Goal: Task Accomplishment & Management: Manage account settings

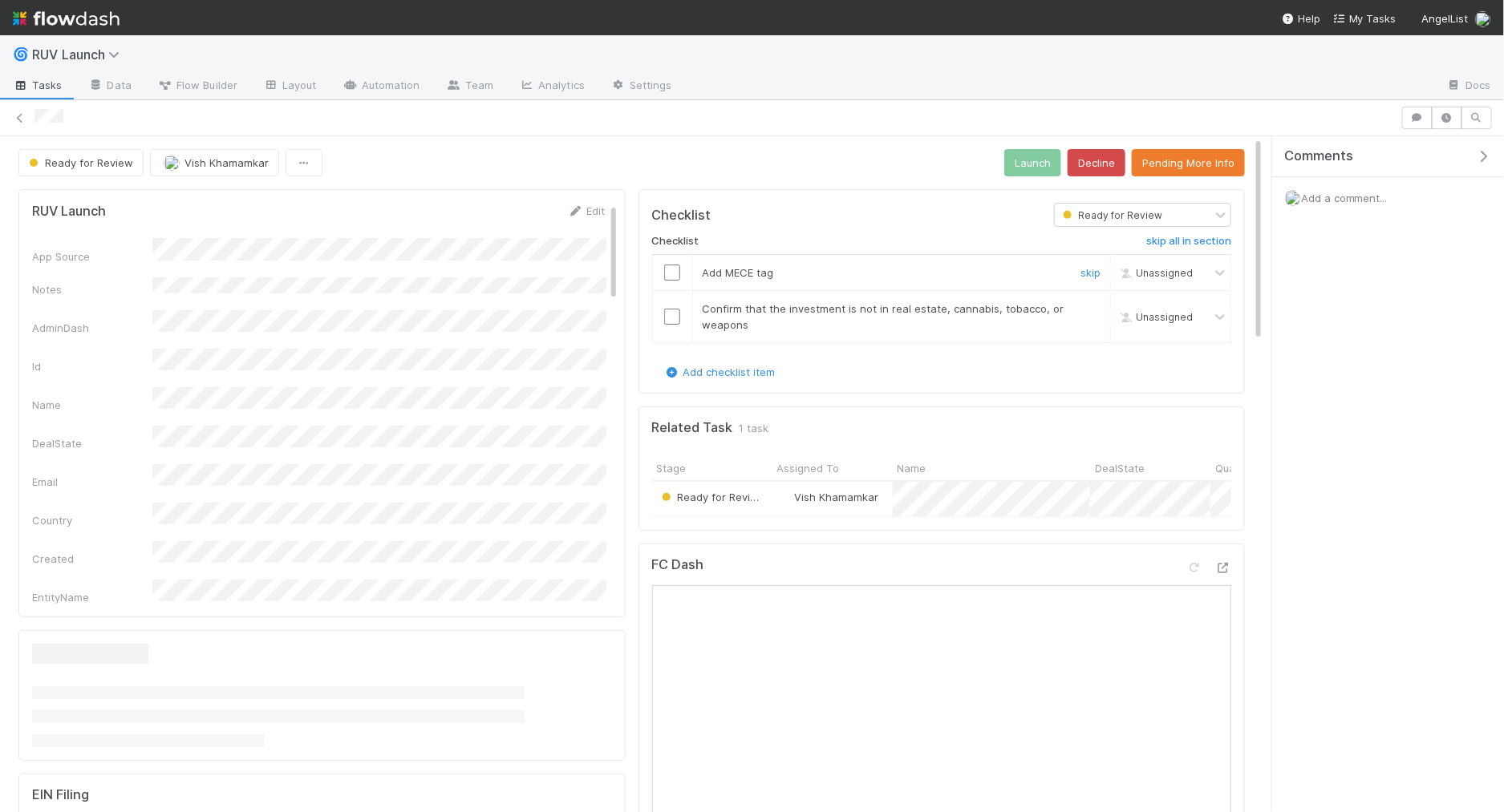
click at [669, 266] on input "checkbox" at bounding box center [671, 273] width 16 height 16
click at [669, 321] on td at bounding box center [672, 317] width 40 height 52
click at [670, 316] on input "checkbox" at bounding box center [671, 316] width 16 height 16
click at [1036, 166] on button "Launch" at bounding box center [1032, 163] width 57 height 27
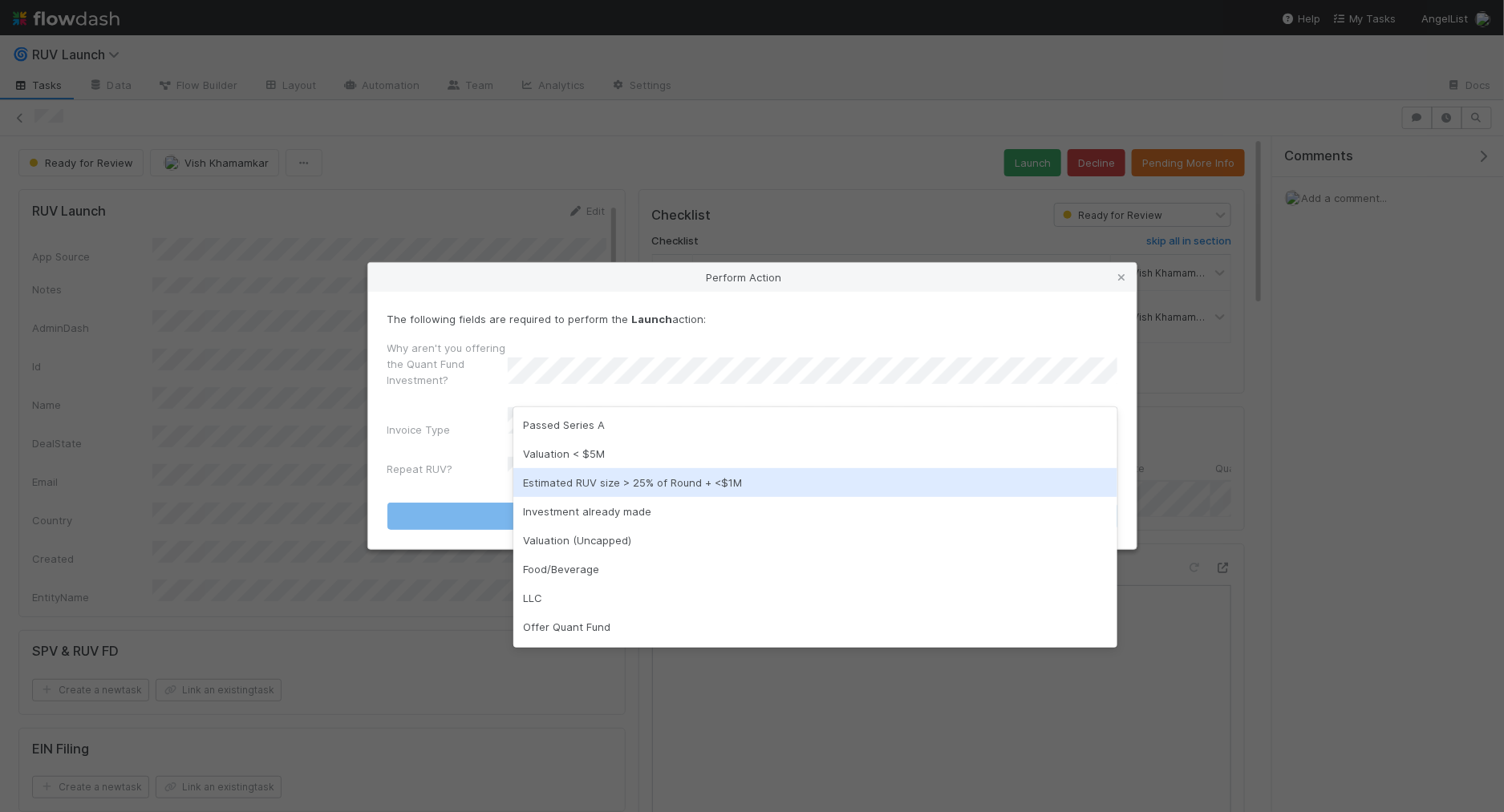
scroll to position [24, 0]
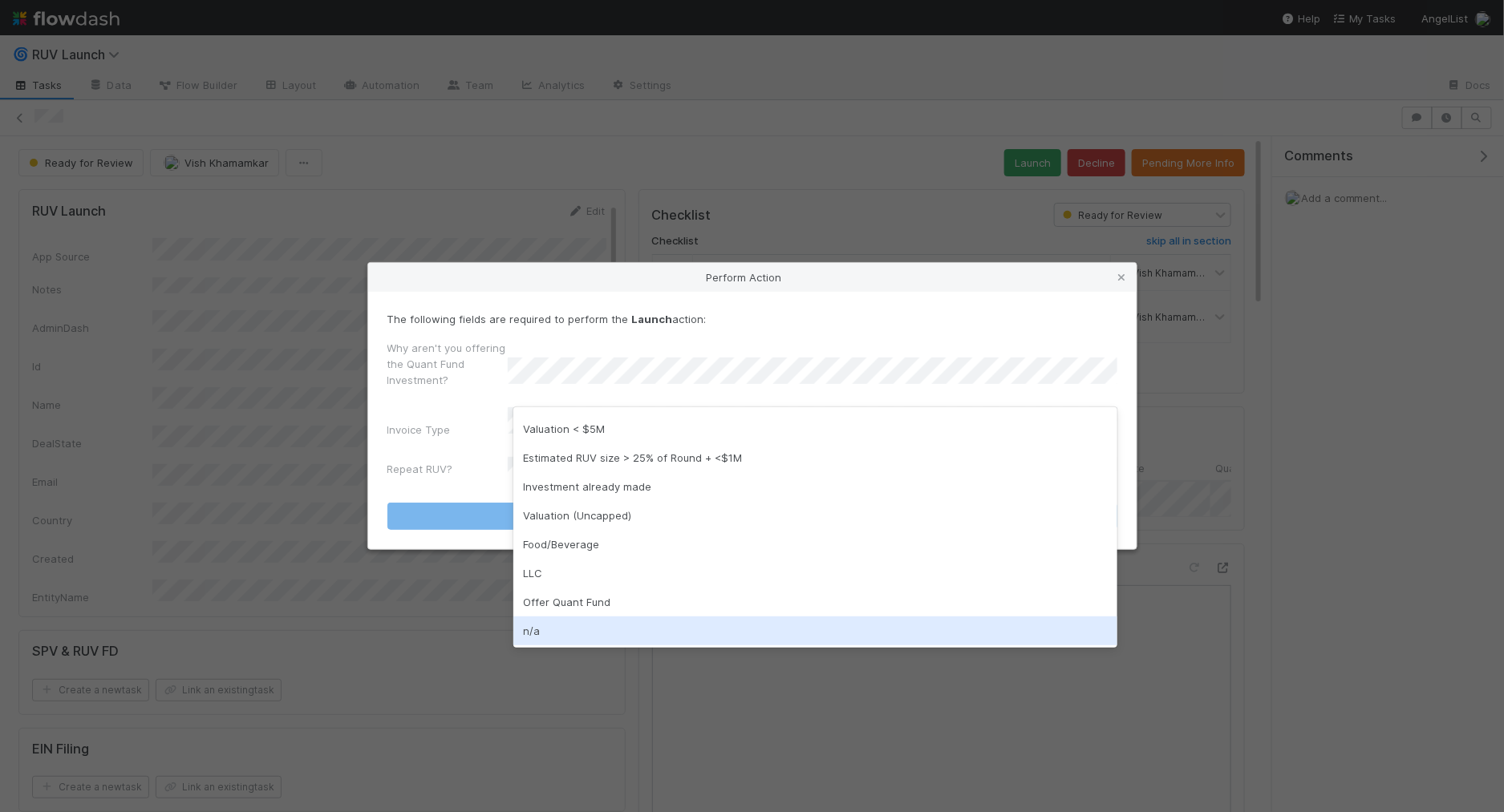
click at [593, 617] on div "n/a" at bounding box center [815, 631] width 603 height 29
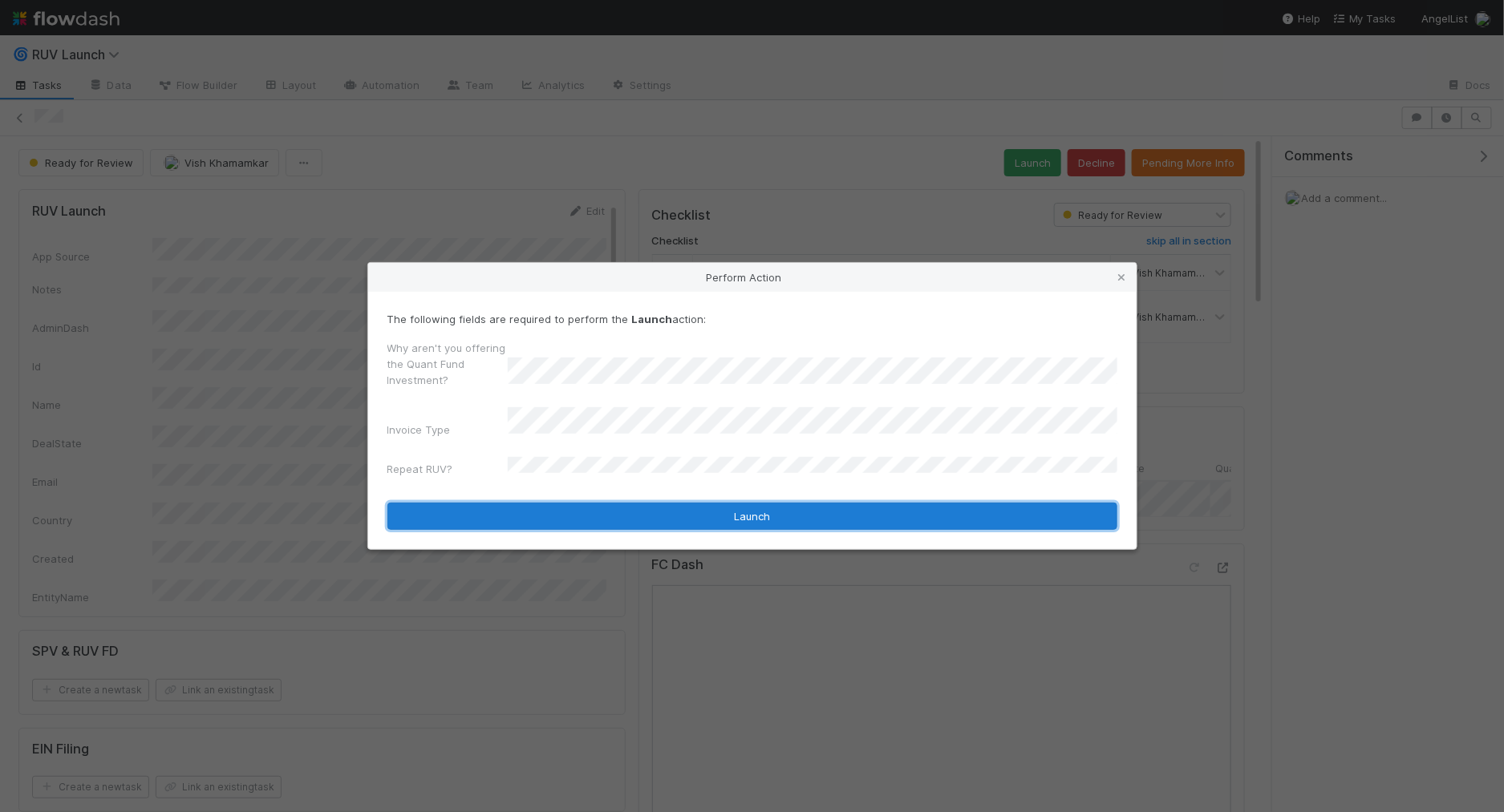
click at [634, 511] on button "Launch" at bounding box center [752, 516] width 729 height 27
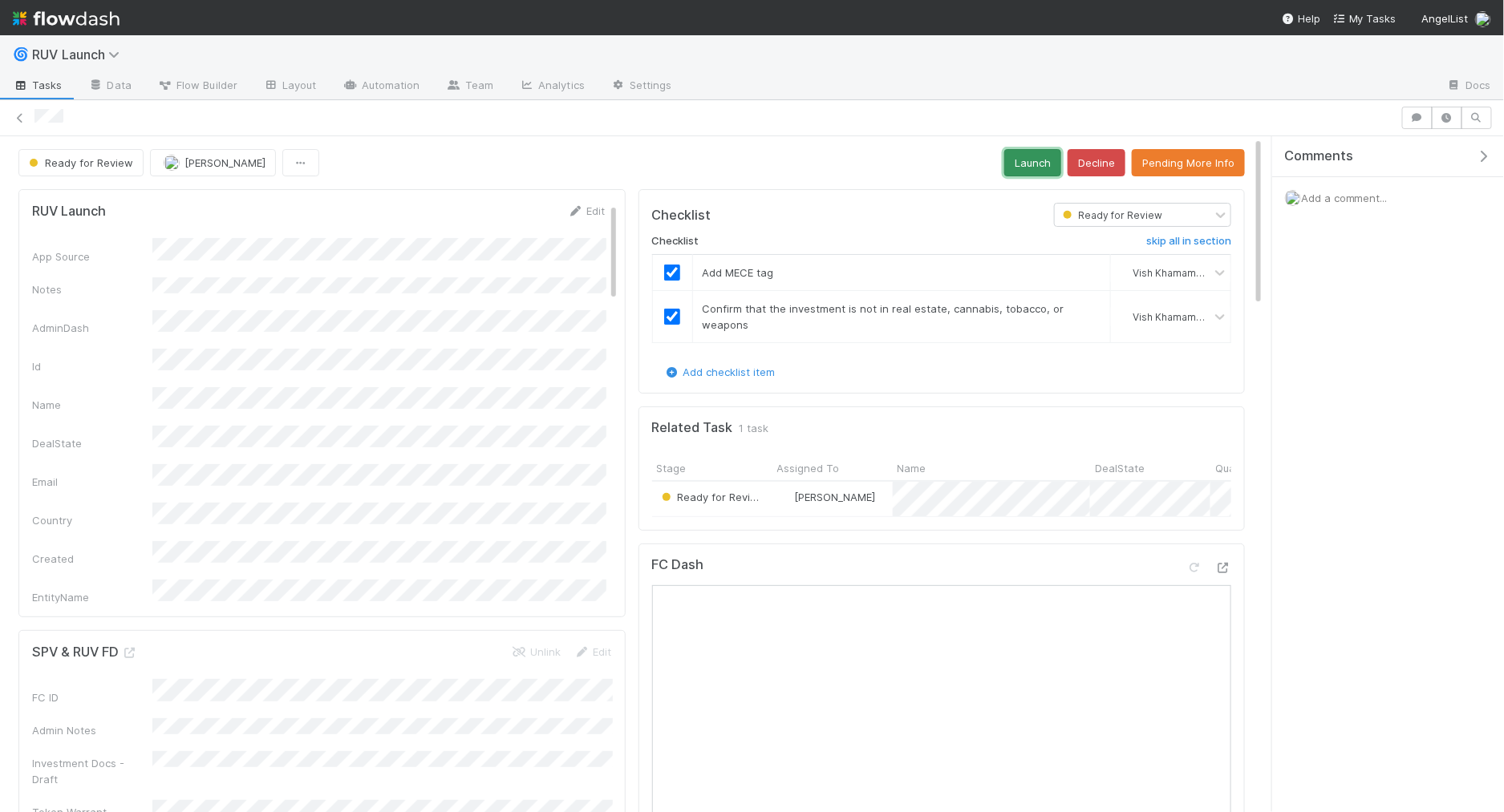
click at [1039, 167] on button "Launch" at bounding box center [1032, 163] width 57 height 27
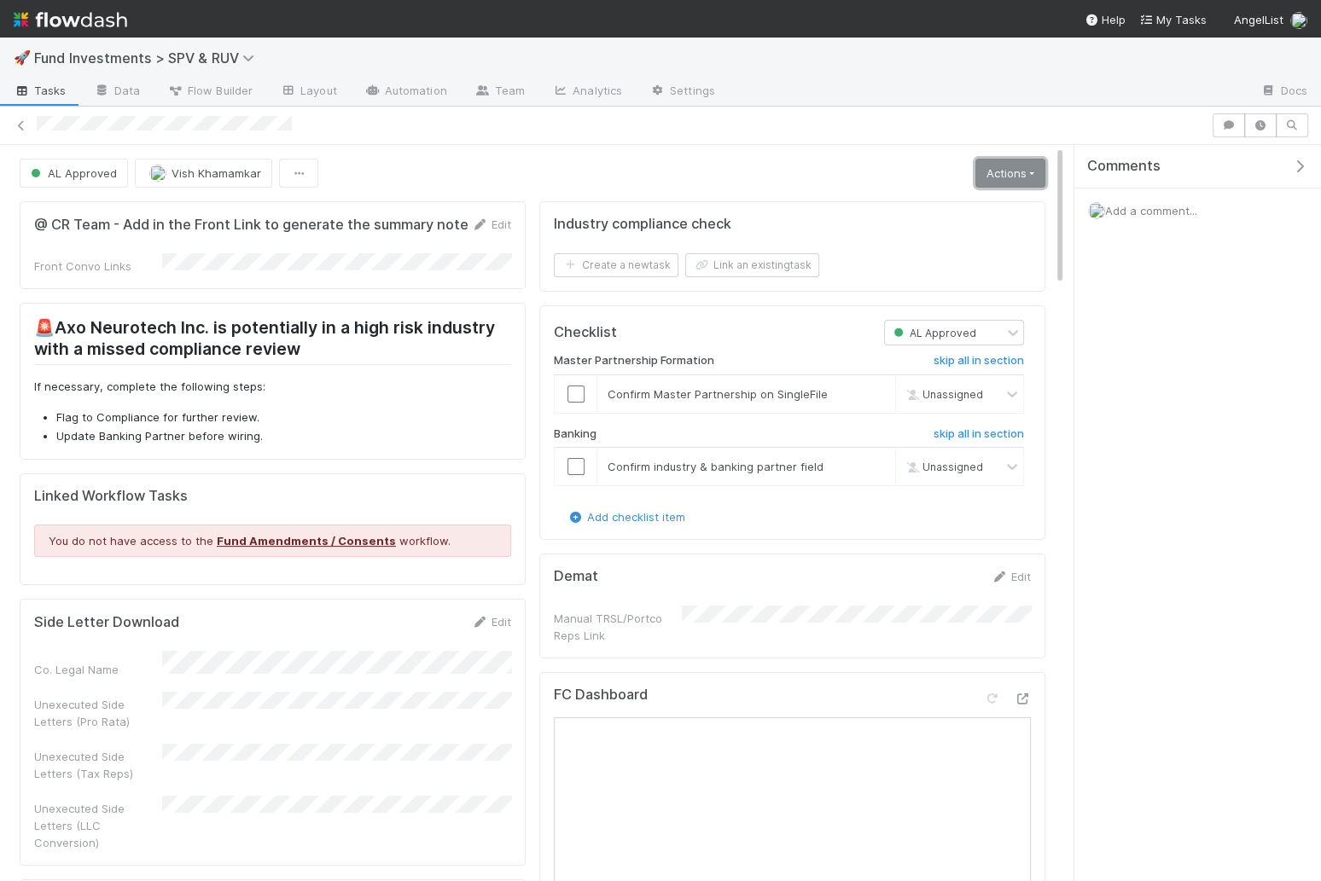
click at [1013, 170] on link "Actions" at bounding box center [1010, 173] width 70 height 29
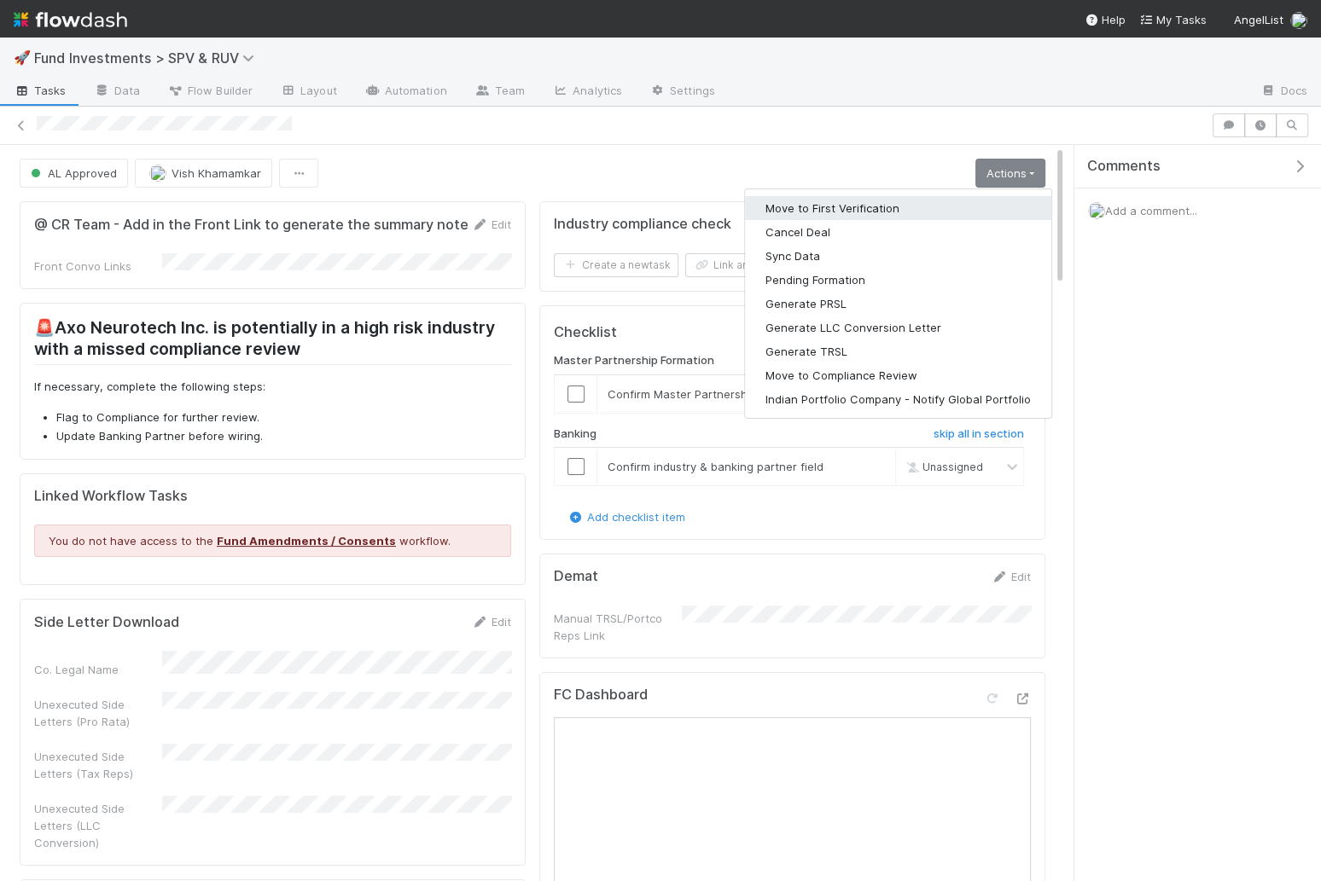
click at [962, 199] on button "Move to First Verification" at bounding box center [898, 208] width 306 height 24
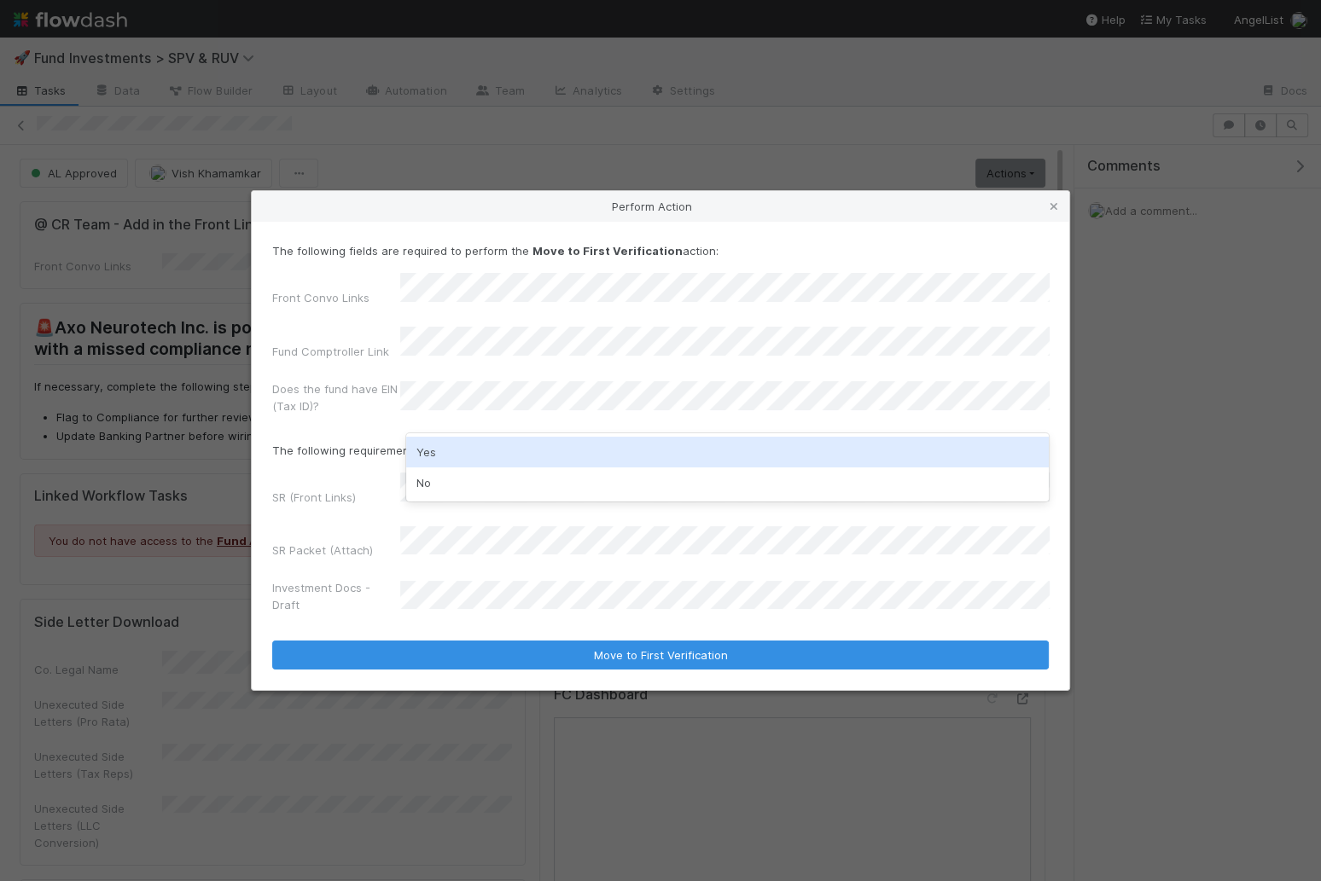
click at [466, 445] on div "Yes" at bounding box center [727, 452] width 642 height 31
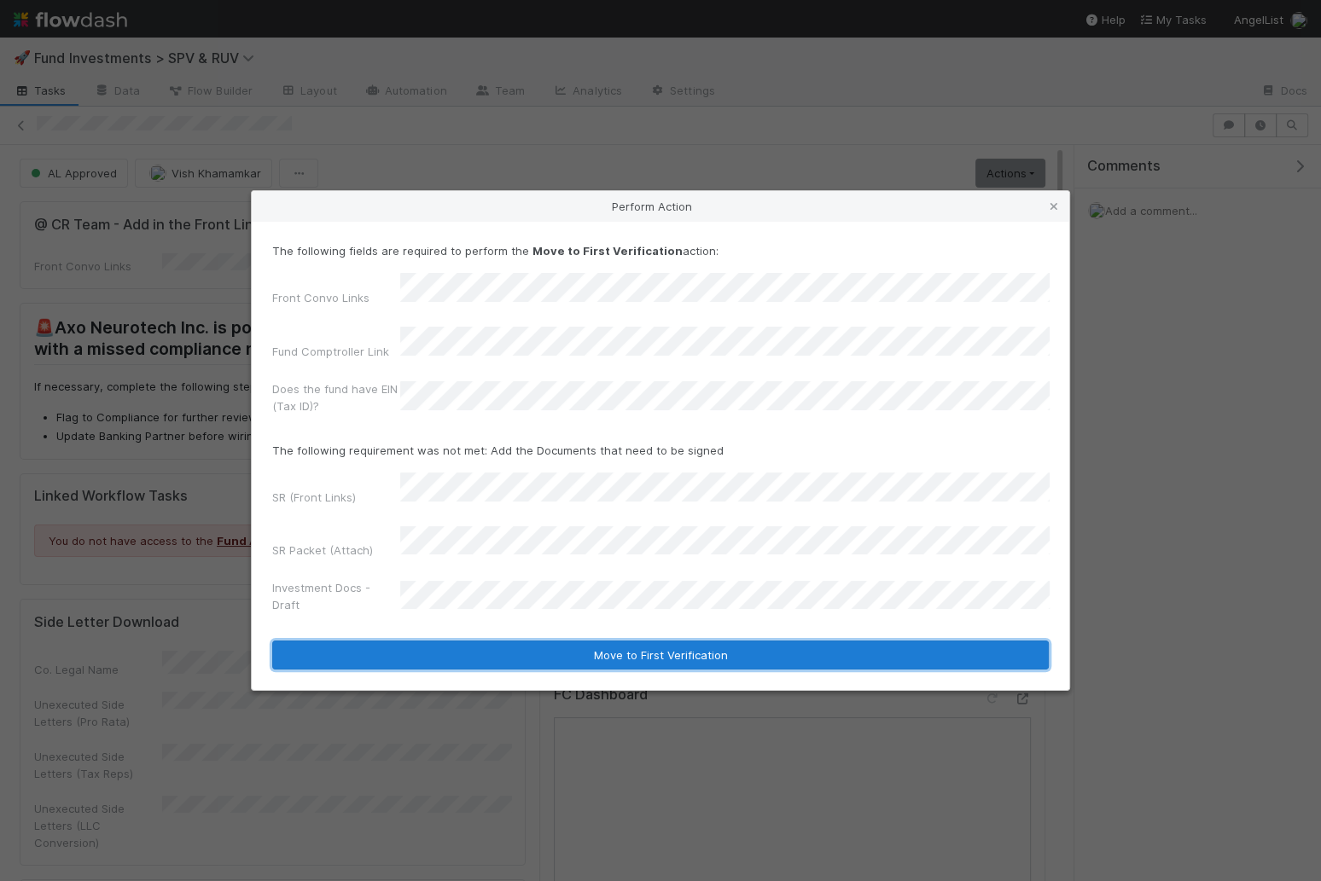
click at [553, 641] on button "Move to First Verification" at bounding box center [660, 655] width 776 height 29
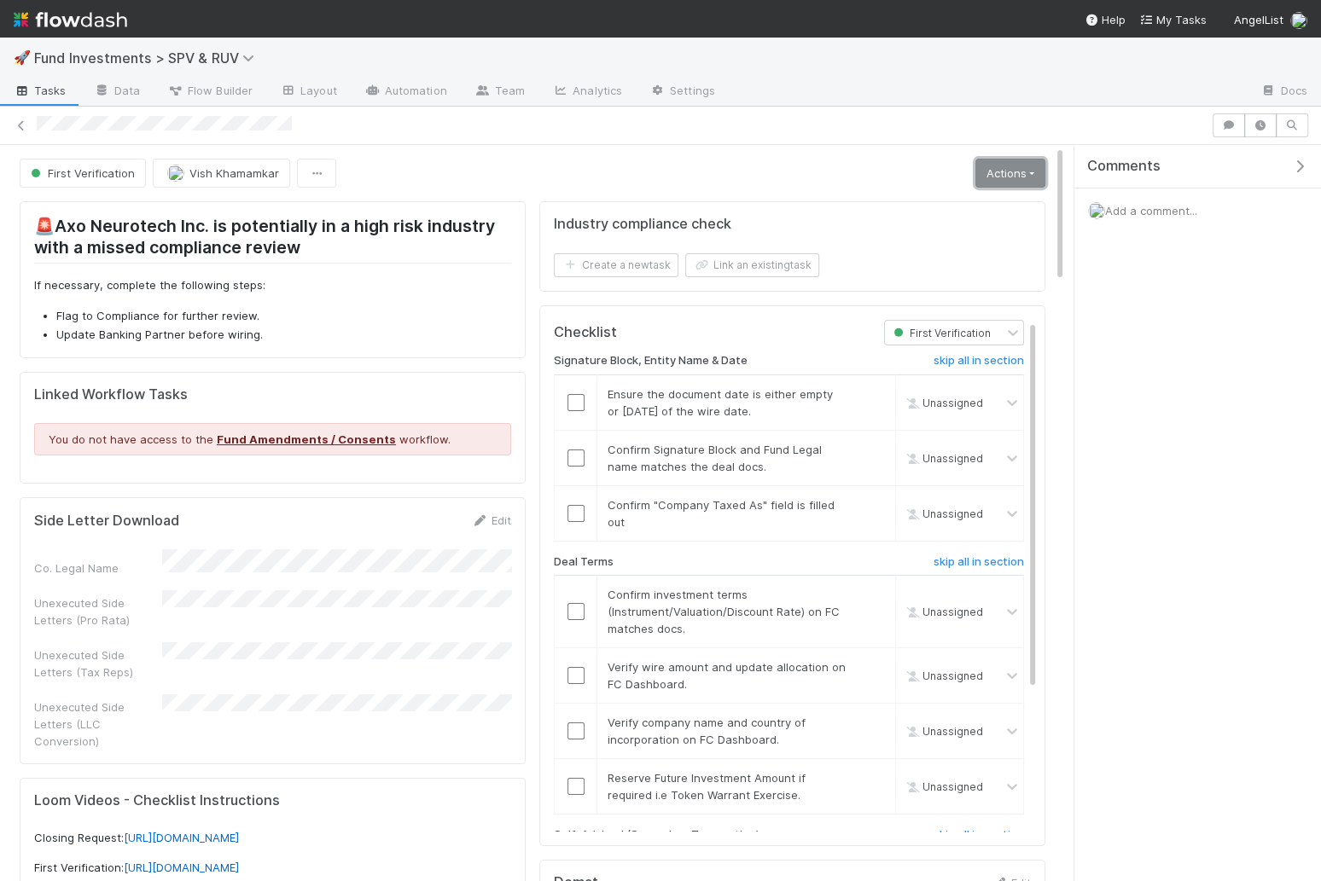
click at [1009, 176] on link "Actions" at bounding box center [1010, 173] width 70 height 29
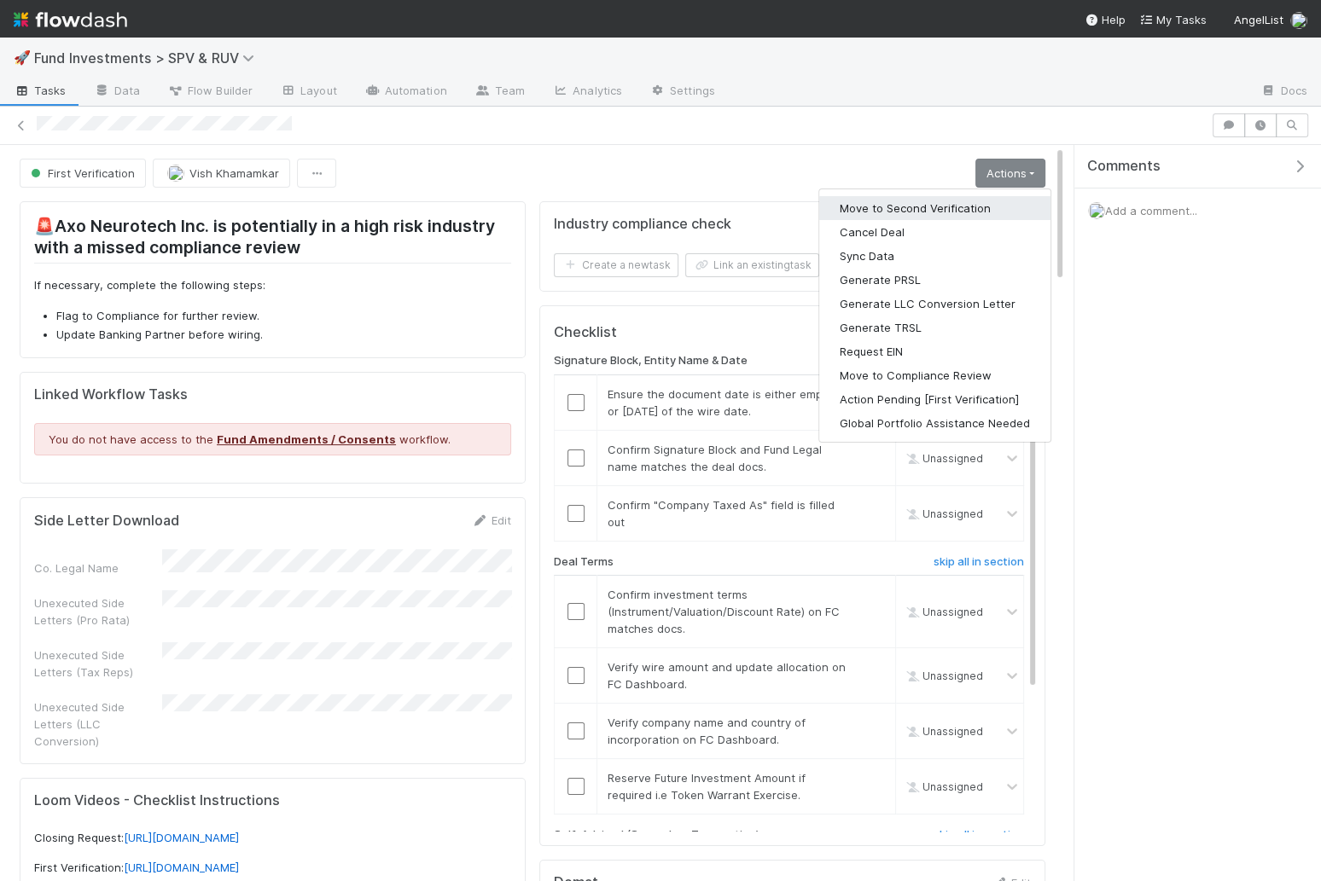
click at [911, 211] on button "Move to Second Verification" at bounding box center [934, 208] width 231 height 24
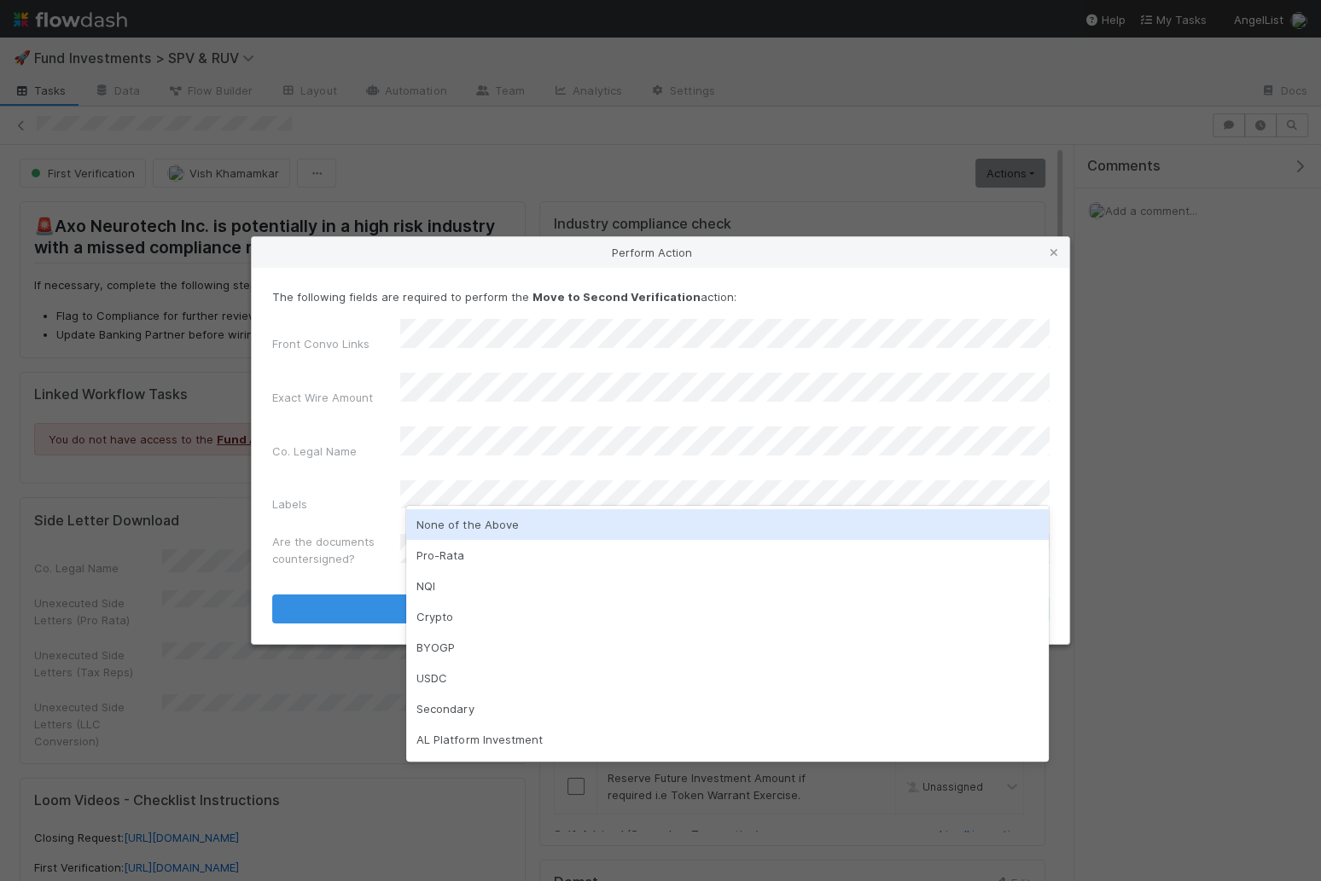
click at [447, 522] on div "None of the Above" at bounding box center [727, 524] width 642 height 31
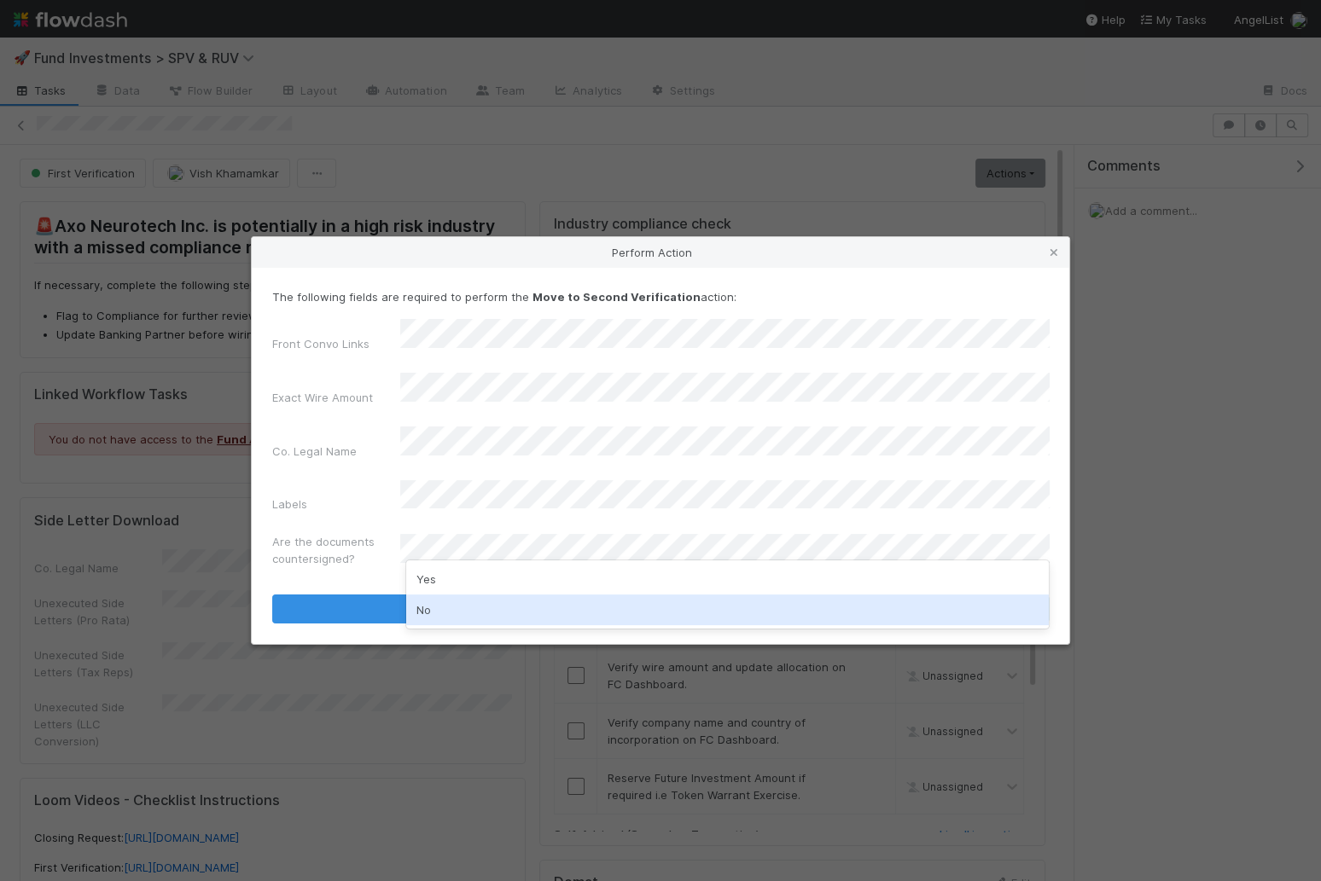
click at [450, 618] on div "No" at bounding box center [727, 610] width 642 height 31
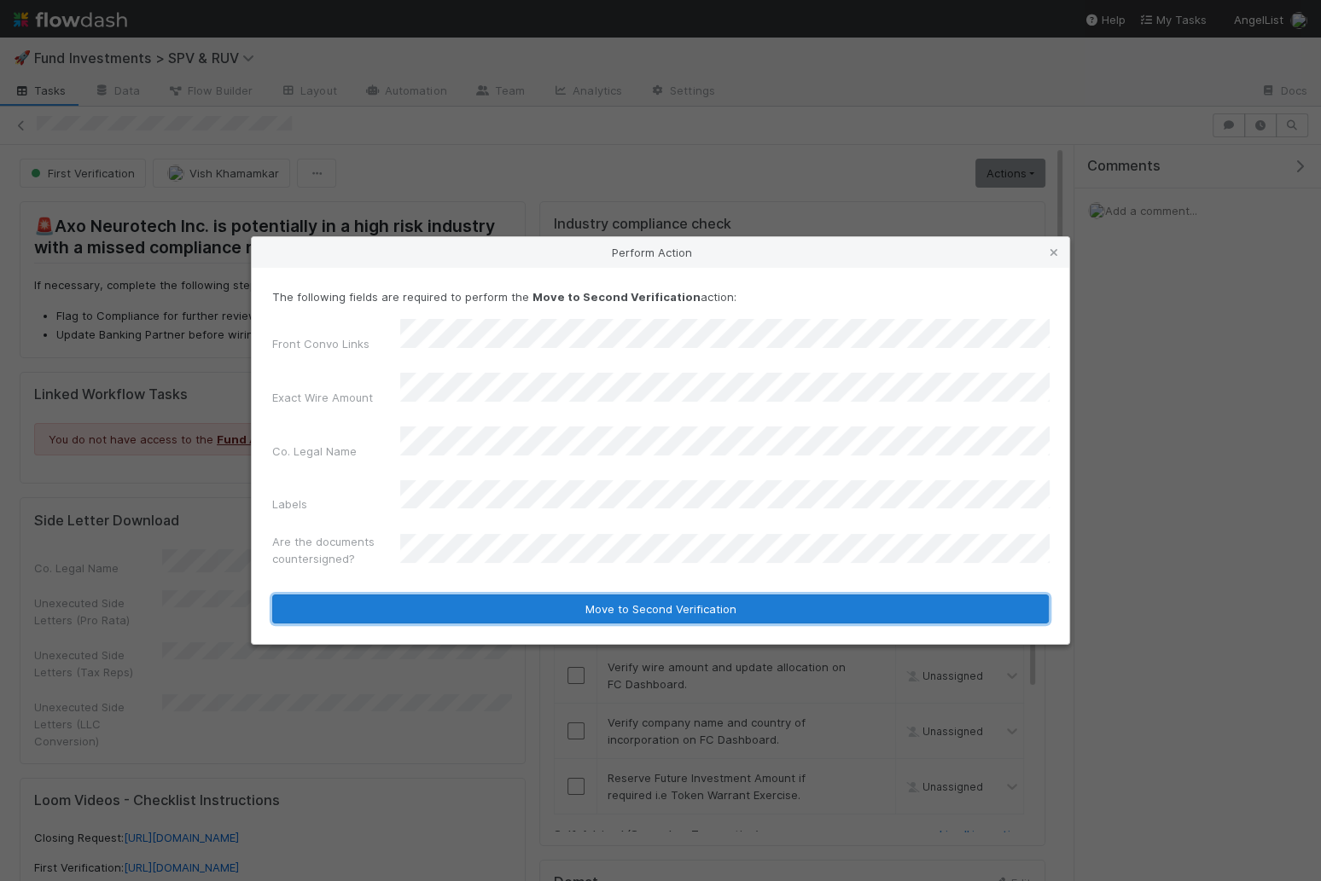
click at [480, 595] on button "Move to Second Verification" at bounding box center [660, 609] width 776 height 29
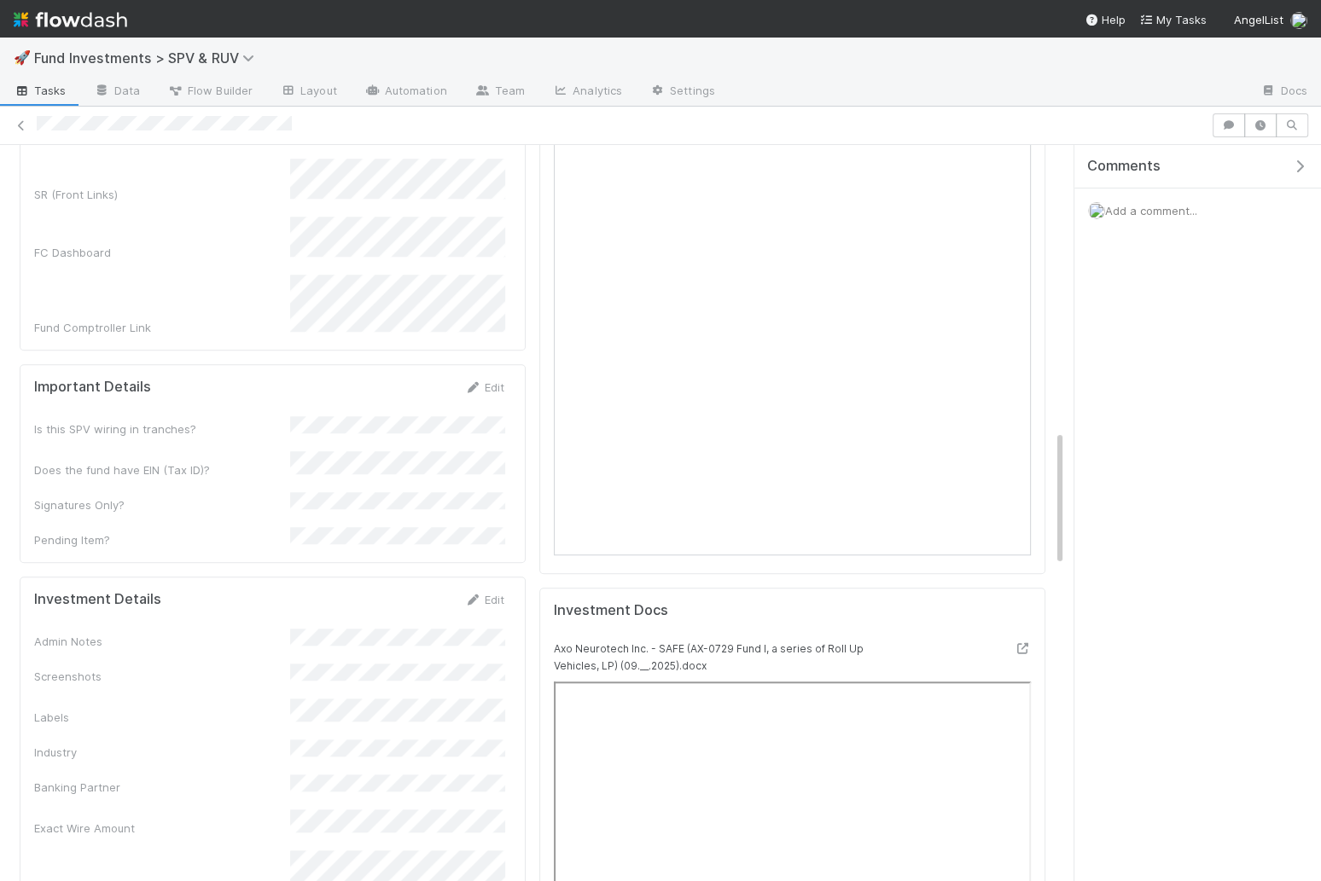
scroll to position [1310, 0]
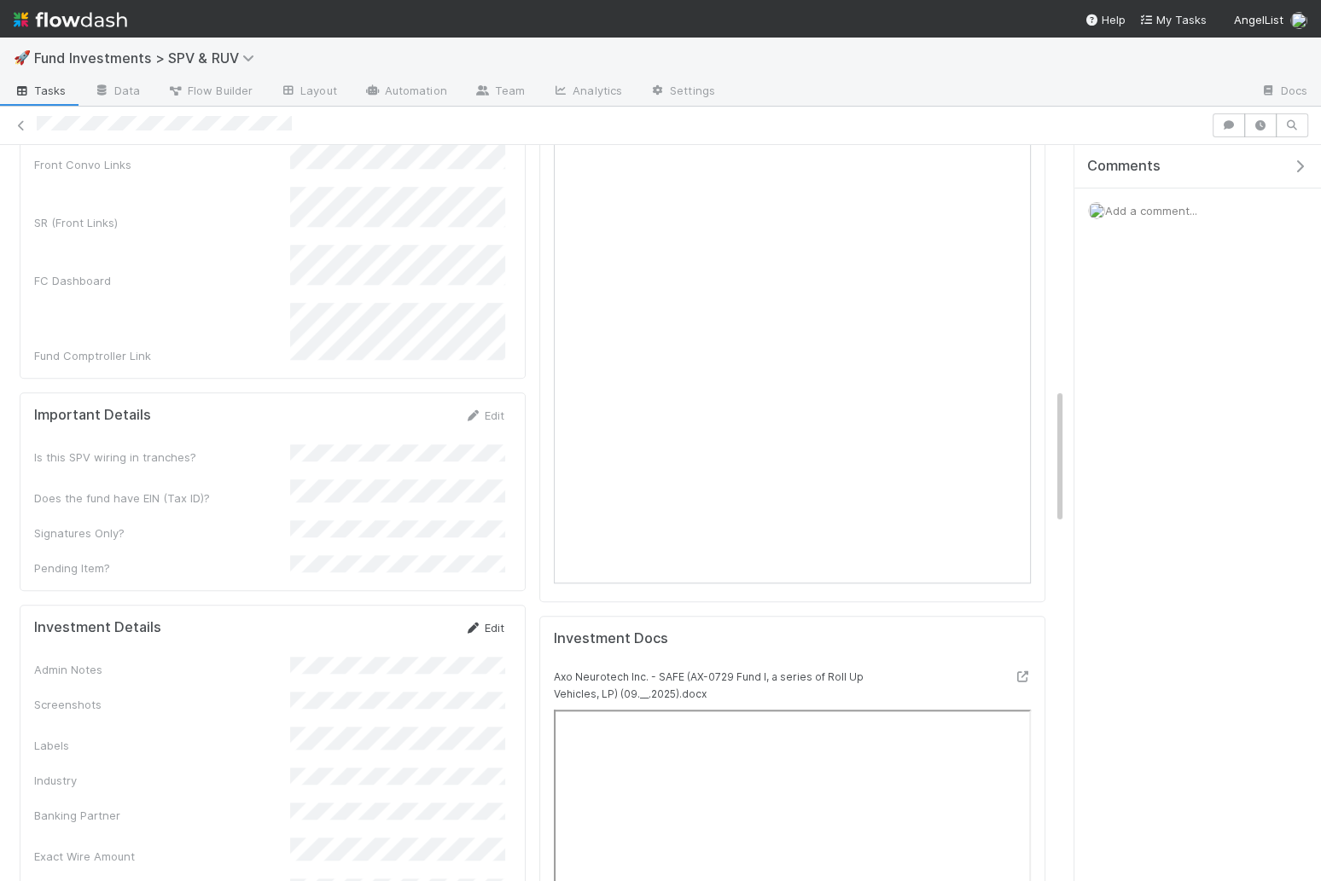
click at [496, 621] on link "Edit" at bounding box center [484, 628] width 40 height 14
click at [418, 619] on button "Save" at bounding box center [413, 633] width 49 height 29
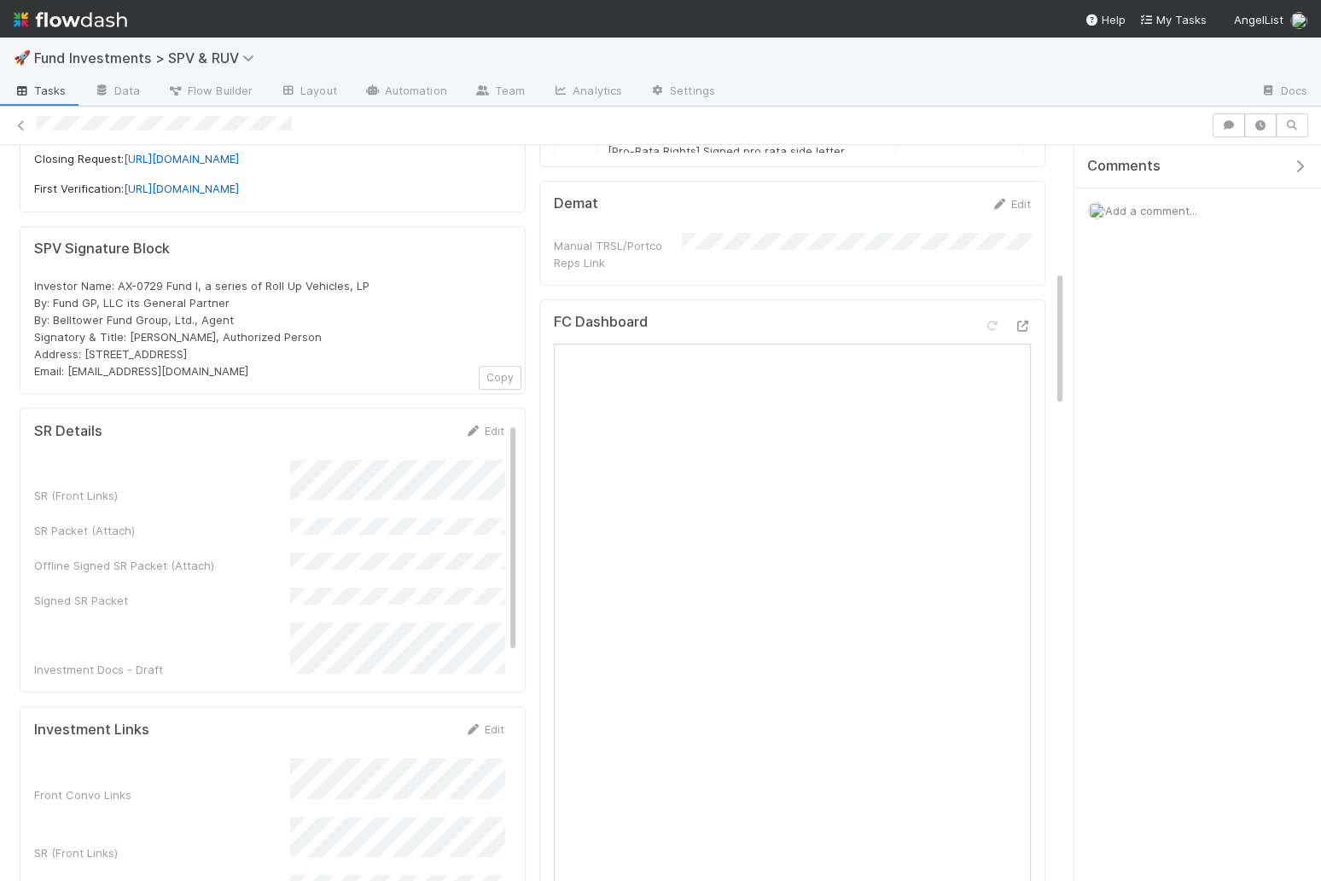
scroll to position [0, 0]
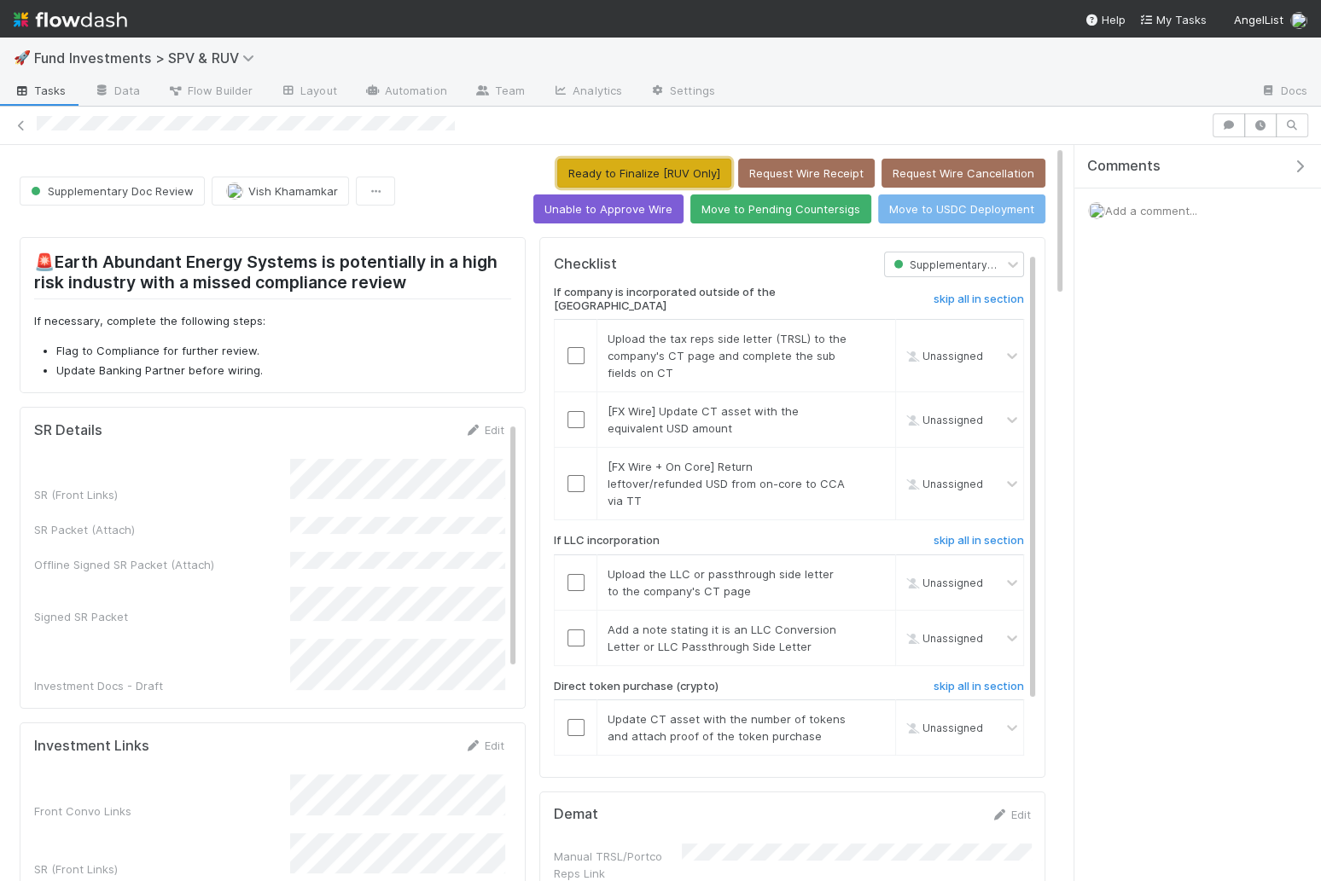
click at [557, 178] on button "Ready to Finalize [RUV Only]" at bounding box center [644, 173] width 174 height 29
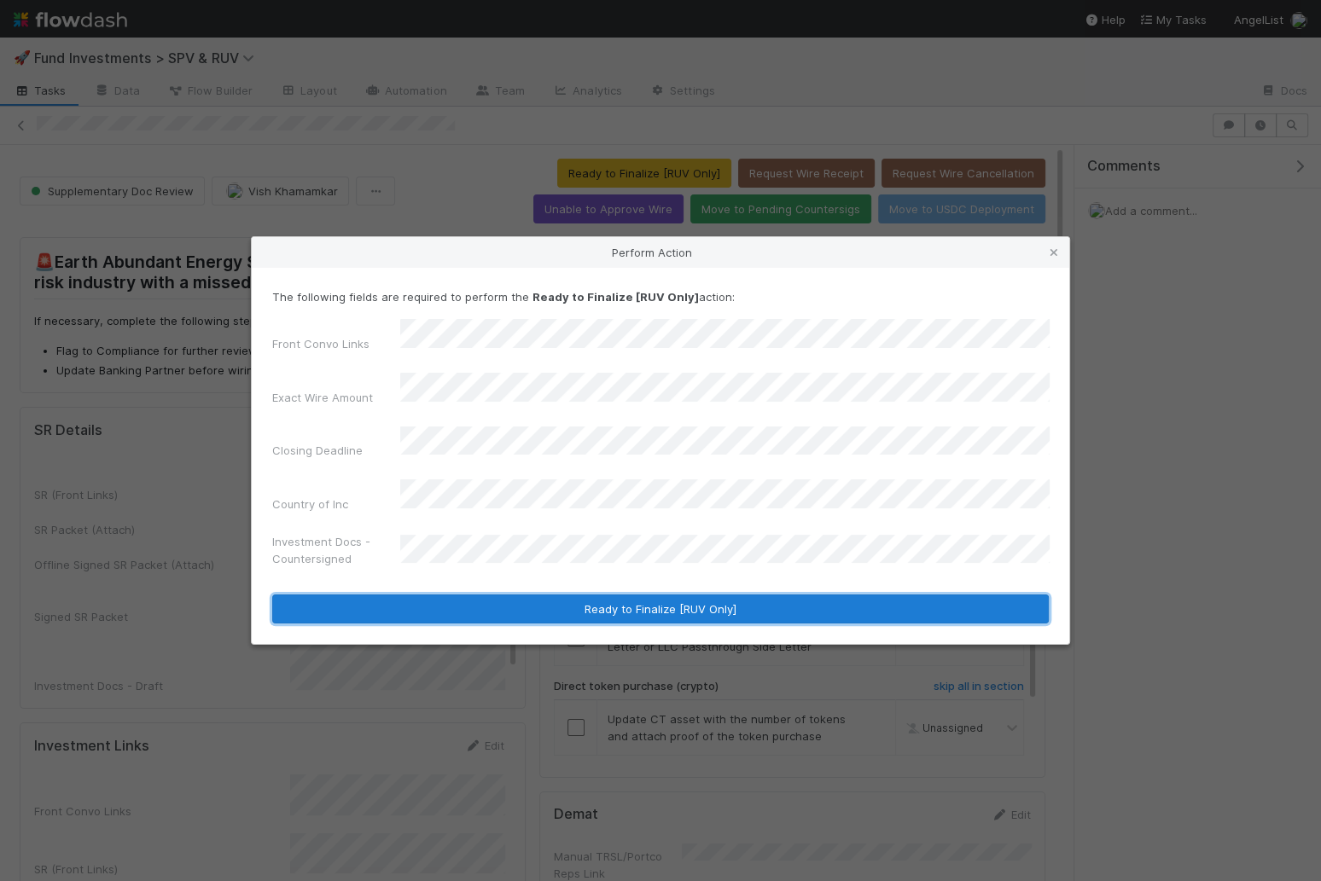
click at [580, 595] on button "Ready to Finalize [RUV Only]" at bounding box center [660, 609] width 776 height 29
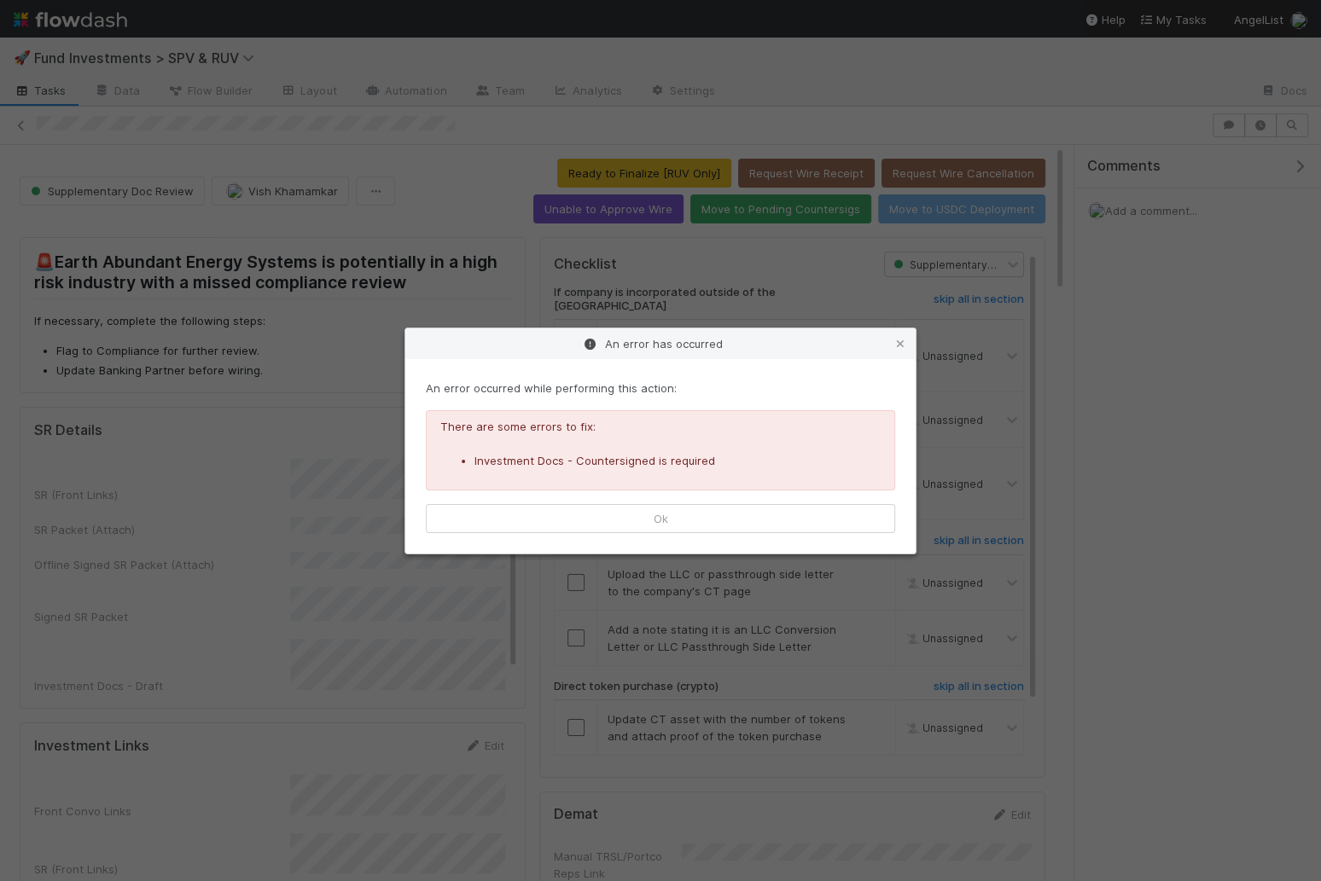
click at [624, 545] on div "An error occurred while performing this action: There are some errors to fix: I…" at bounding box center [660, 456] width 510 height 195
click at [624, 517] on button "Ok" at bounding box center [660, 518] width 469 height 29
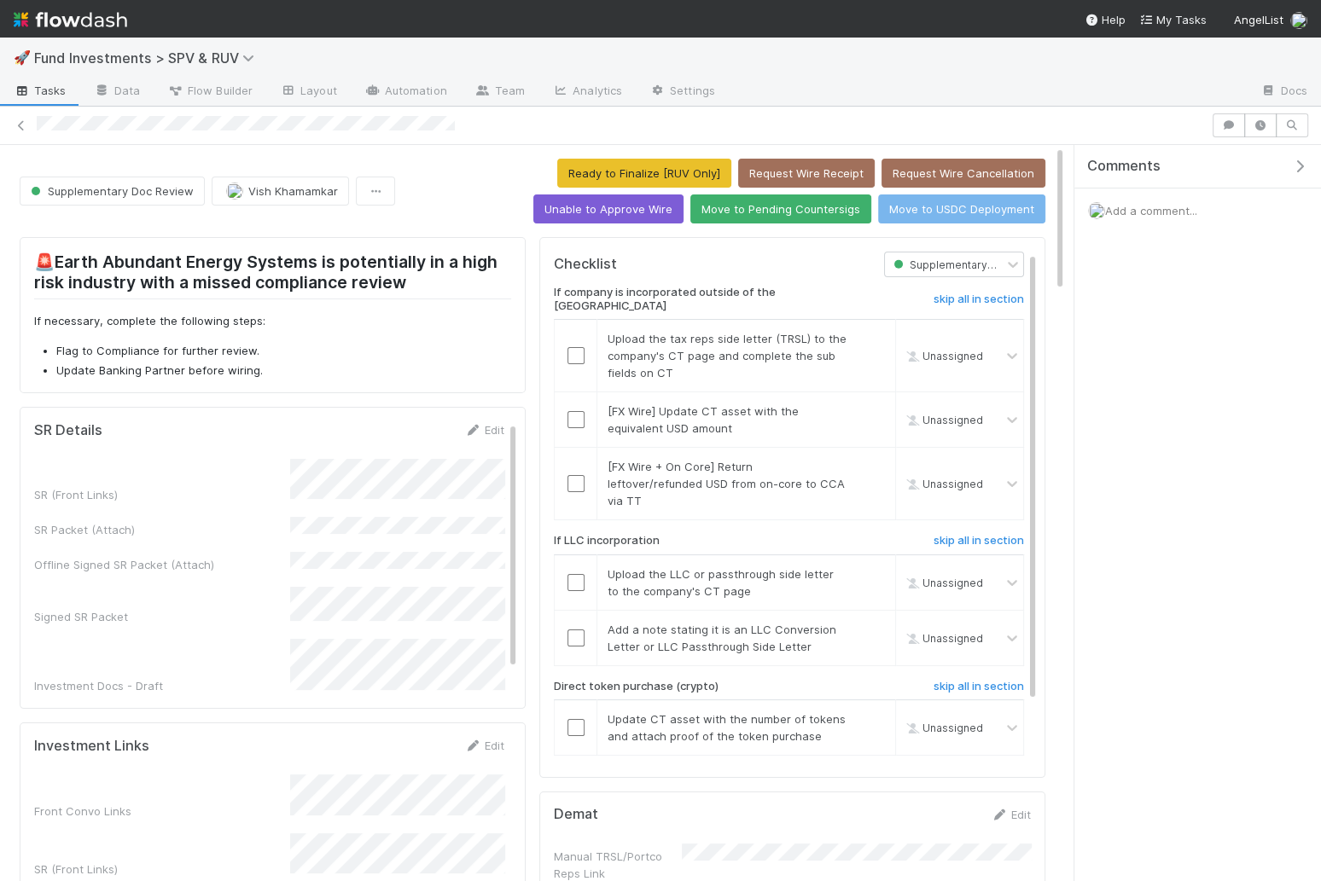
click at [461, 188] on div "Ready to Finalize [RUV Only] Request Wire Receipt Request Wire Cancellation Una…" at bounding box center [723, 191] width 643 height 65
click at [557, 164] on button "Ready to Finalize [RUV Only]" at bounding box center [644, 173] width 174 height 29
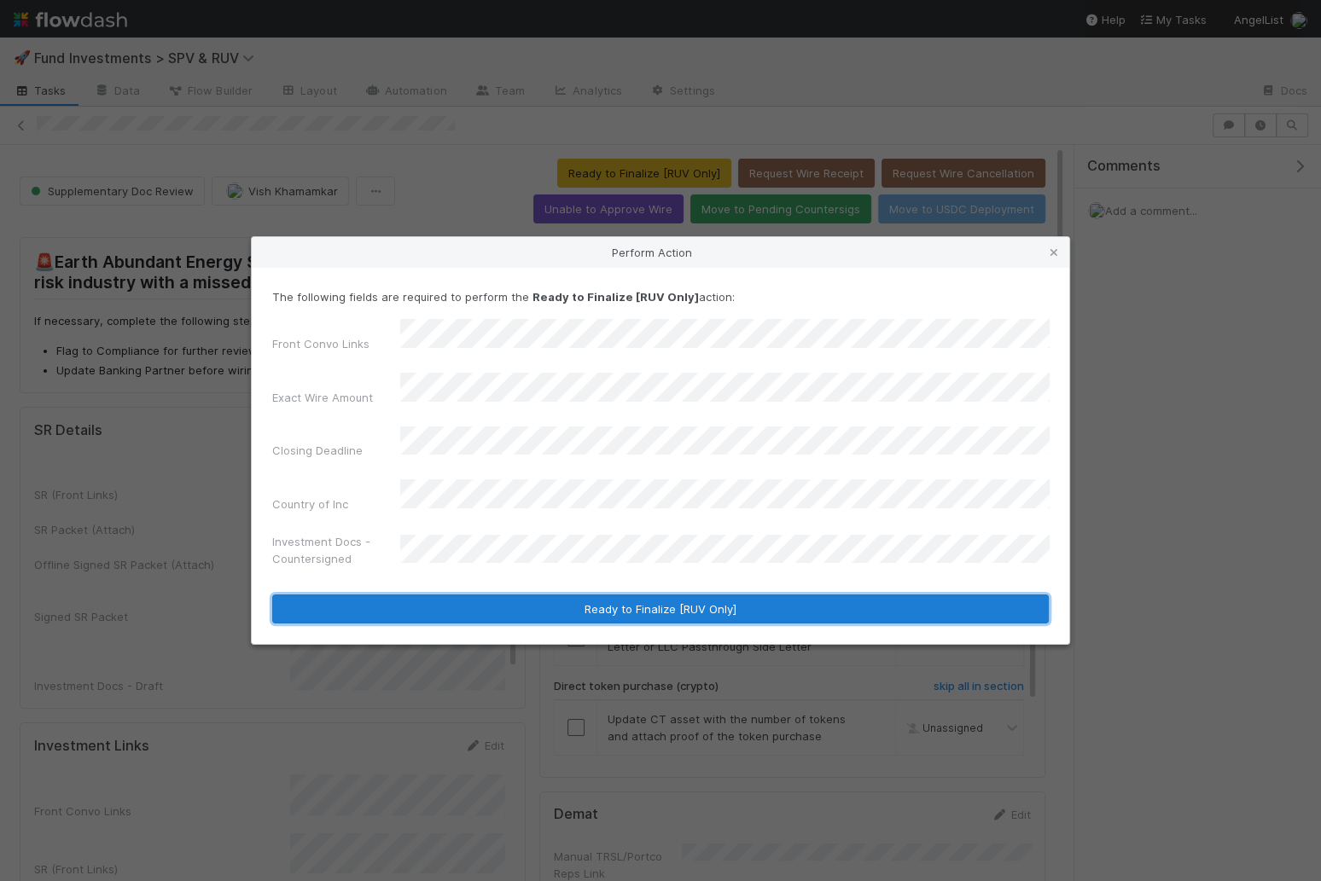
click at [549, 595] on button "Ready to Finalize [RUV Only]" at bounding box center [660, 609] width 776 height 29
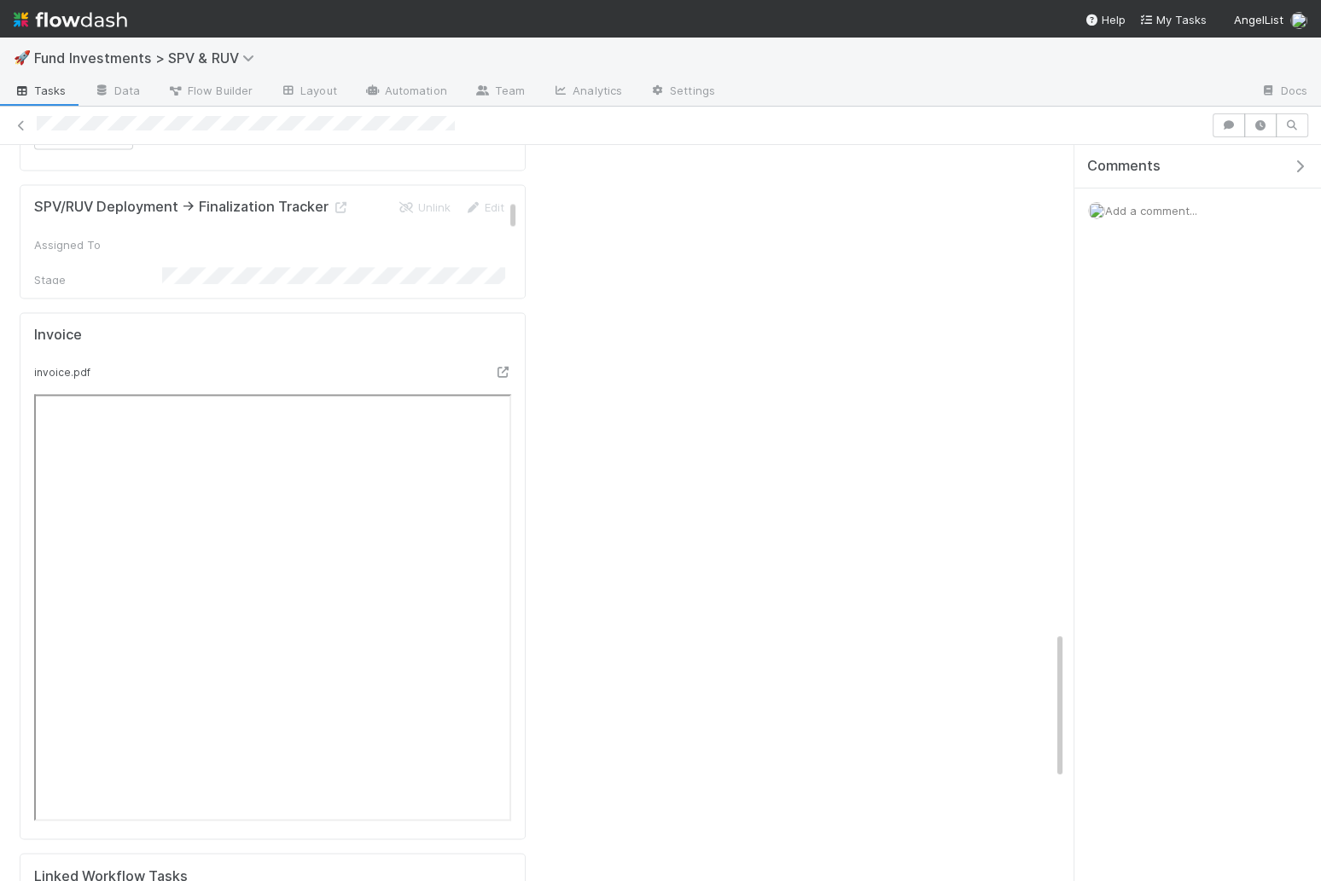
scroll to position [2398, 0]
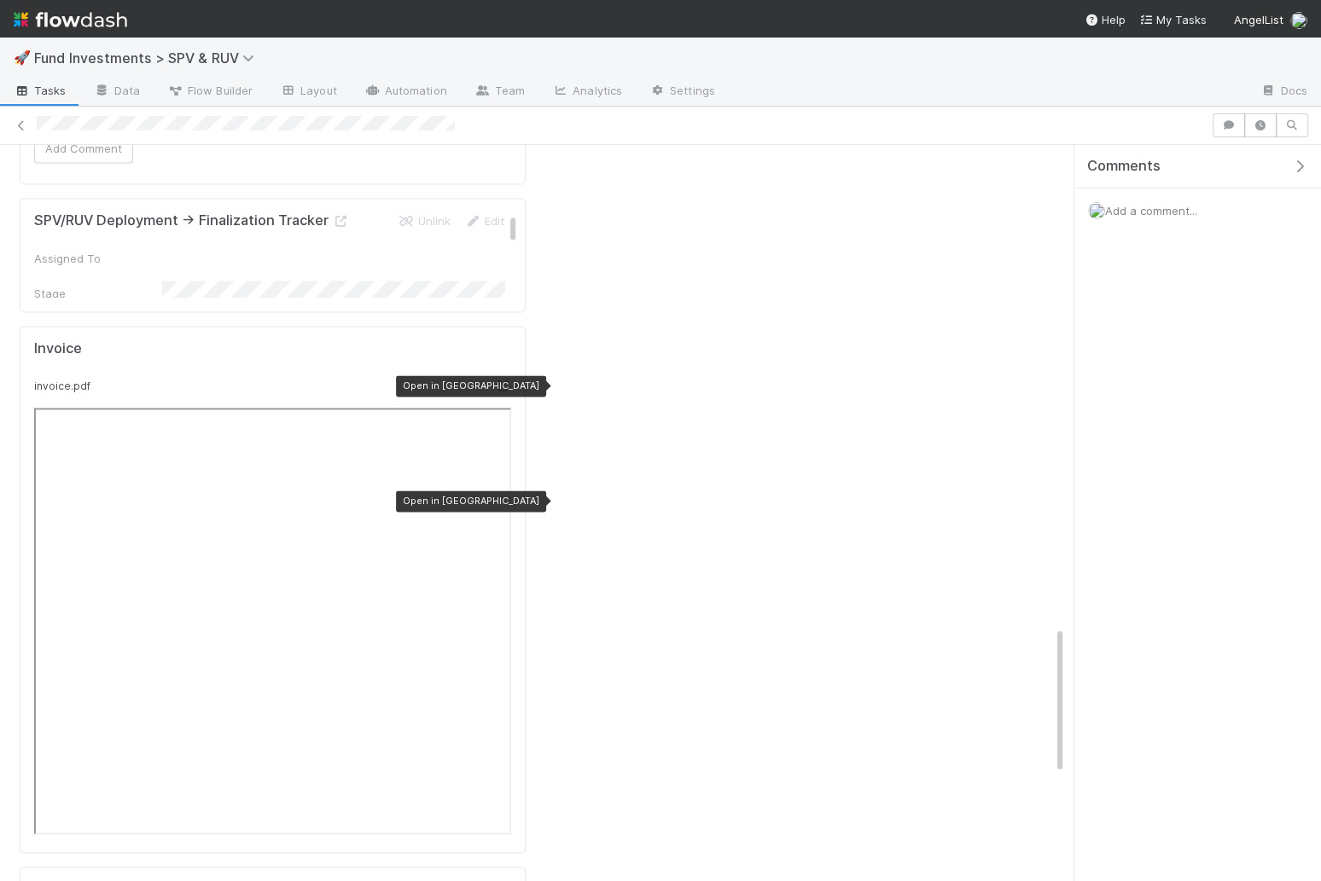
click at [504, 392] on icon at bounding box center [502, 386] width 17 height 11
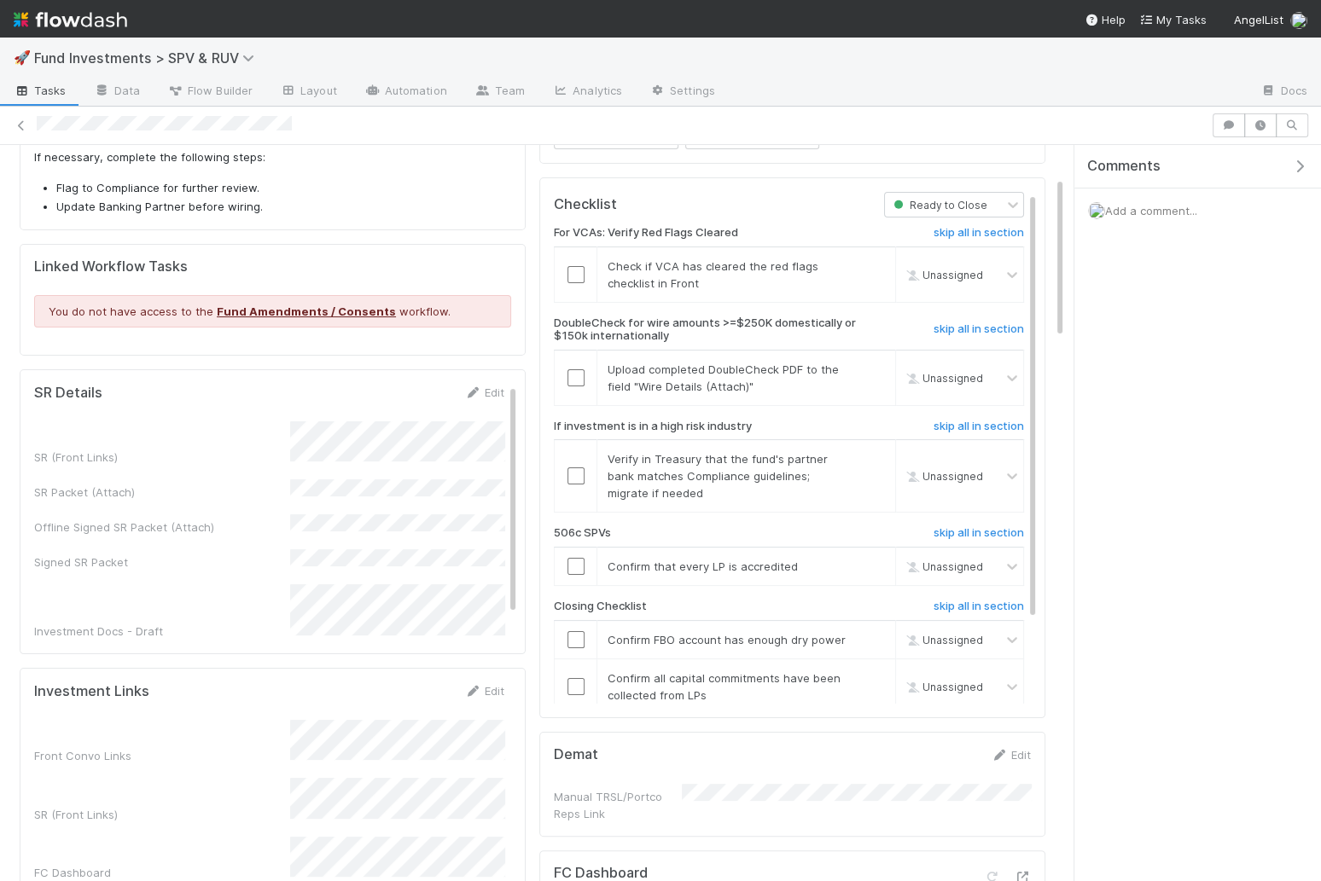
scroll to position [142, 0]
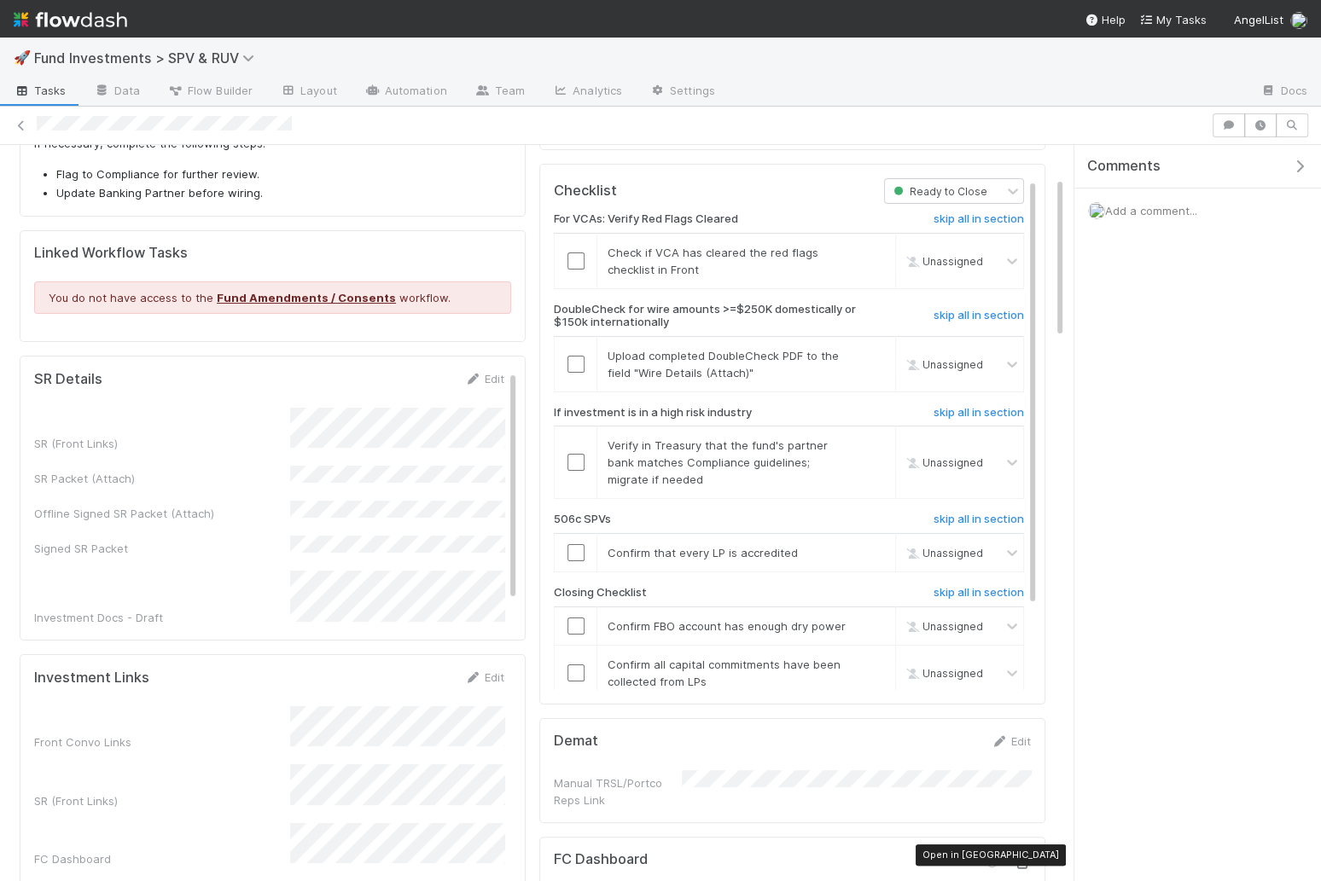
click at [1020, 858] on icon at bounding box center [1022, 863] width 17 height 11
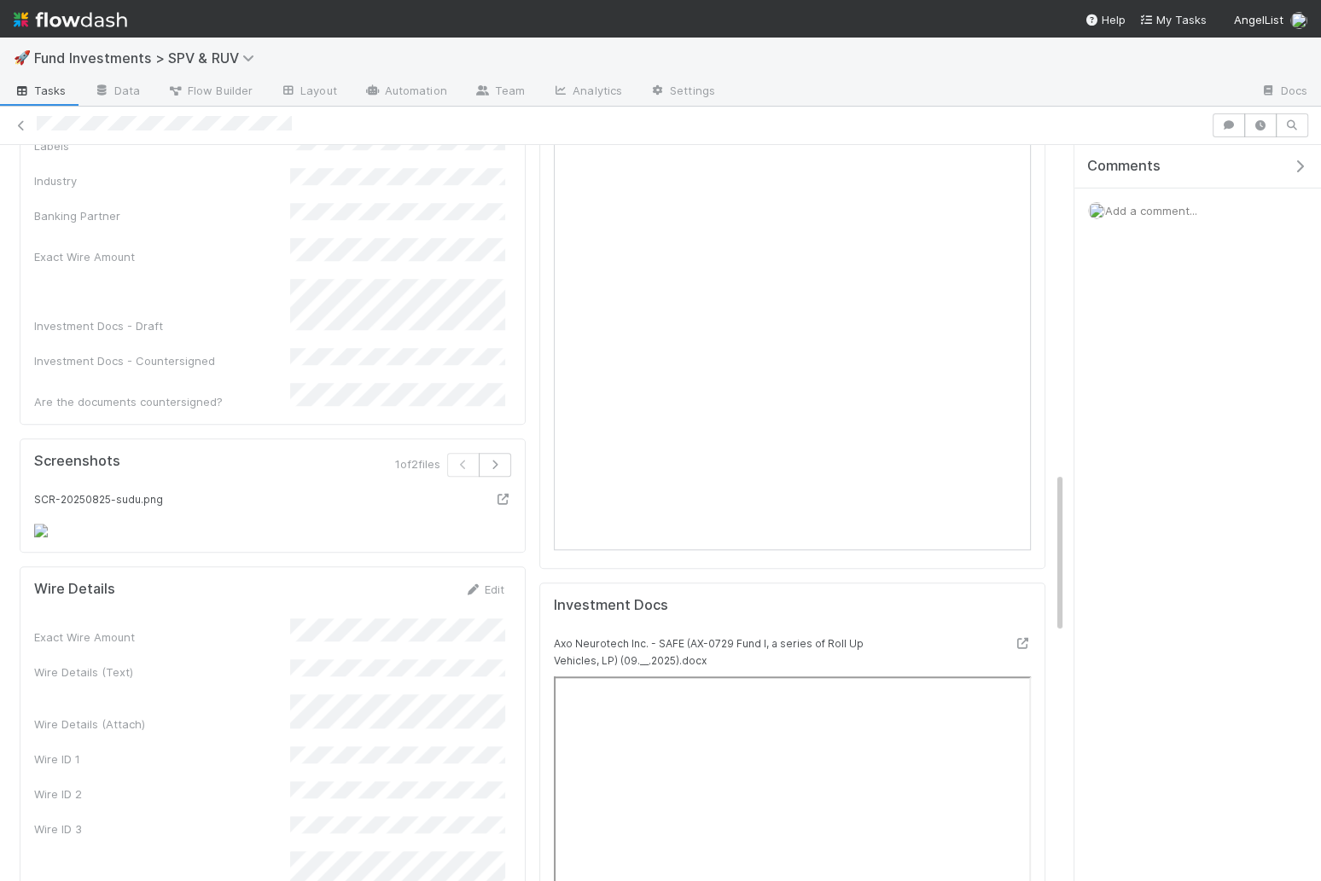
scroll to position [1520, 0]
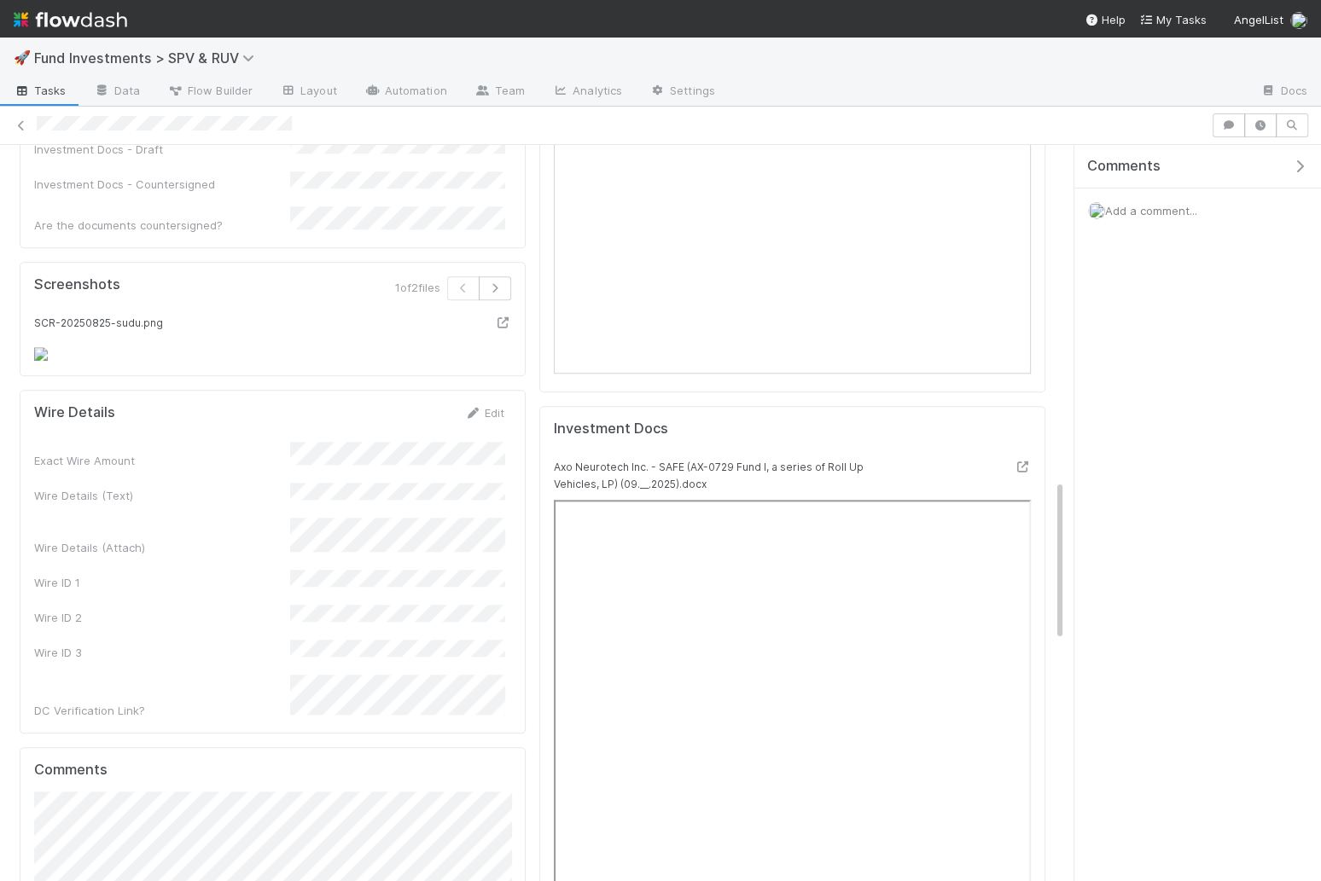
click at [48, 361] on img at bounding box center [41, 354] width 14 height 14
click at [506, 314] on div at bounding box center [502, 322] width 17 height 17
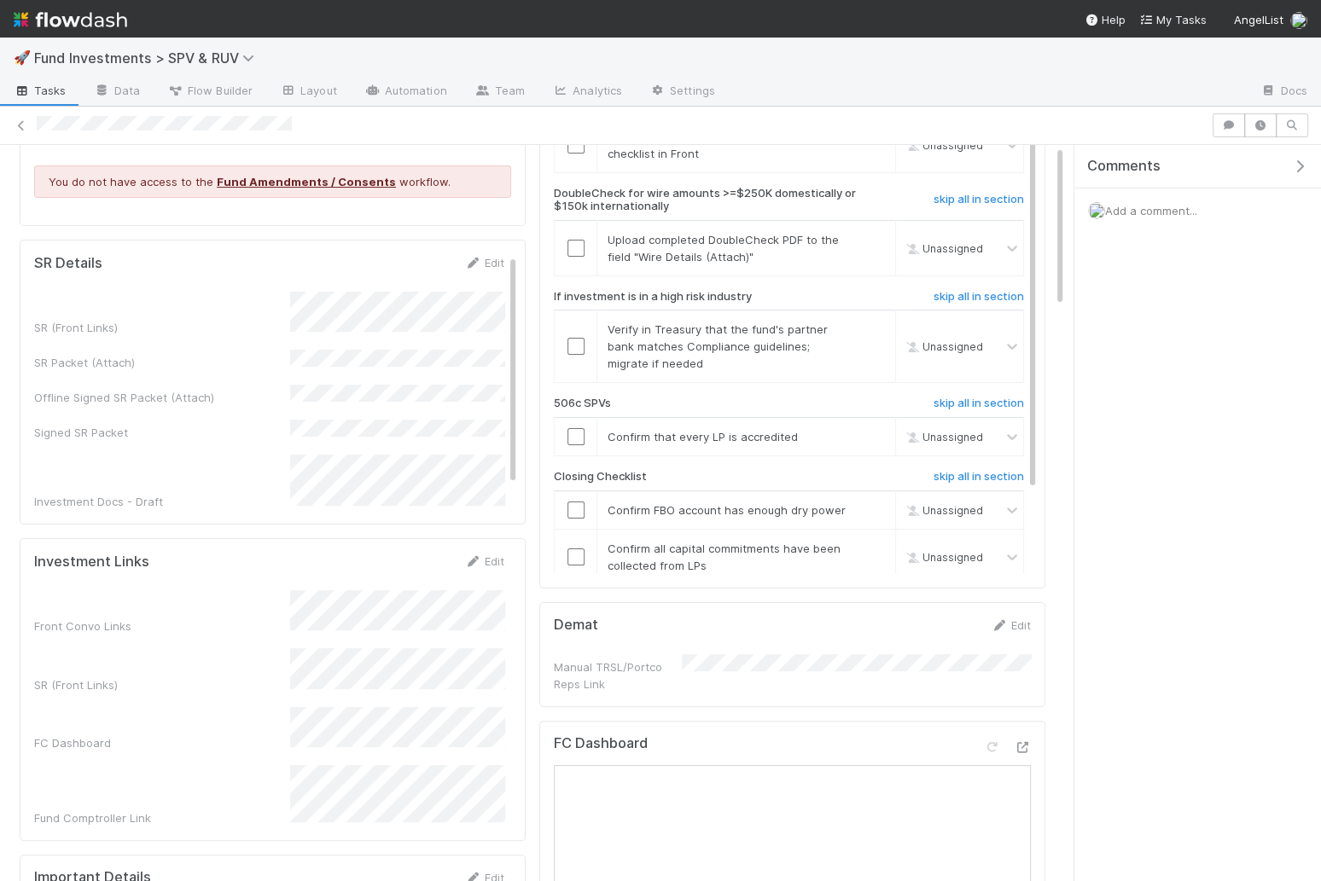
scroll to position [0, 0]
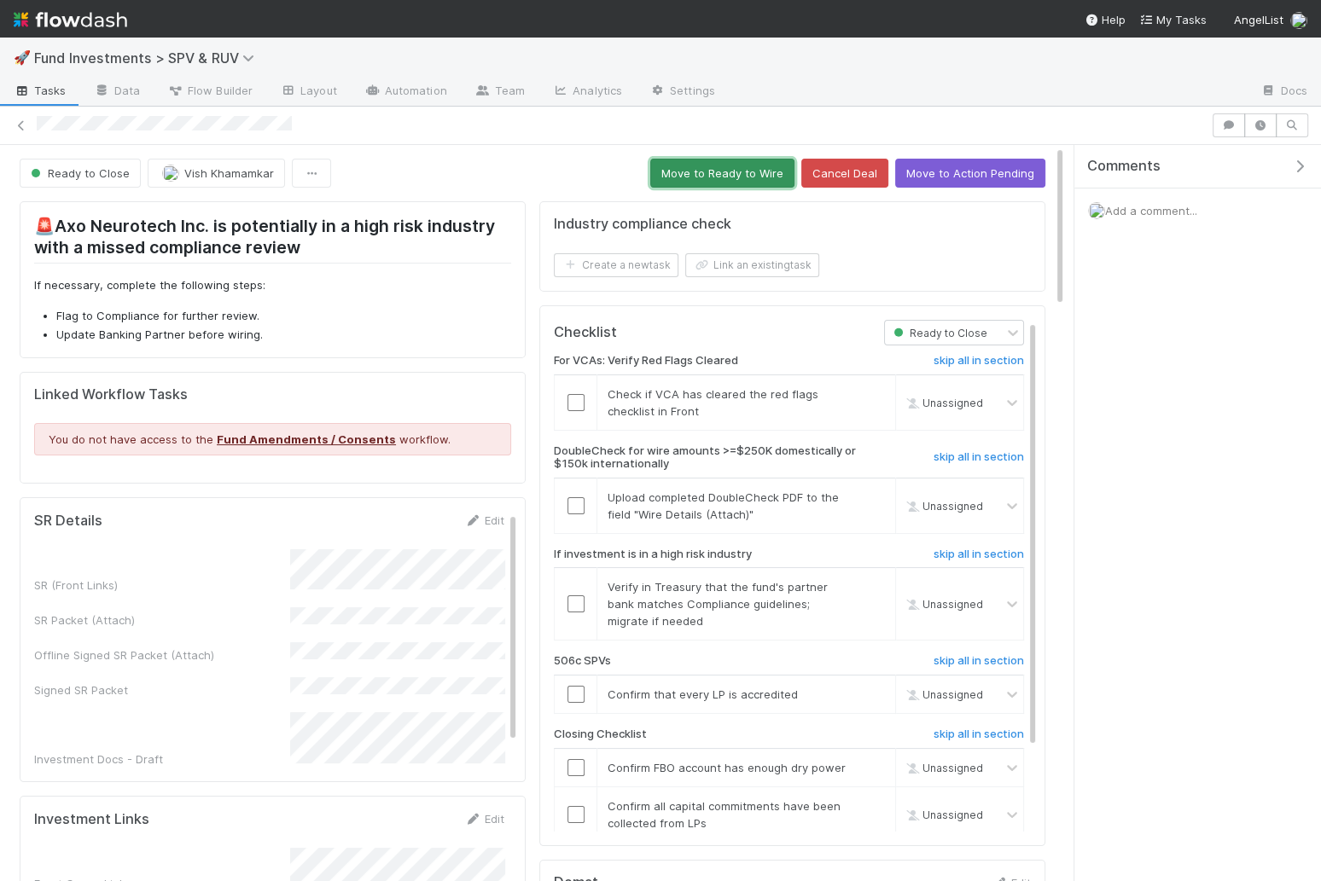
click at [712, 167] on button "Move to Ready to Wire" at bounding box center [722, 173] width 144 height 29
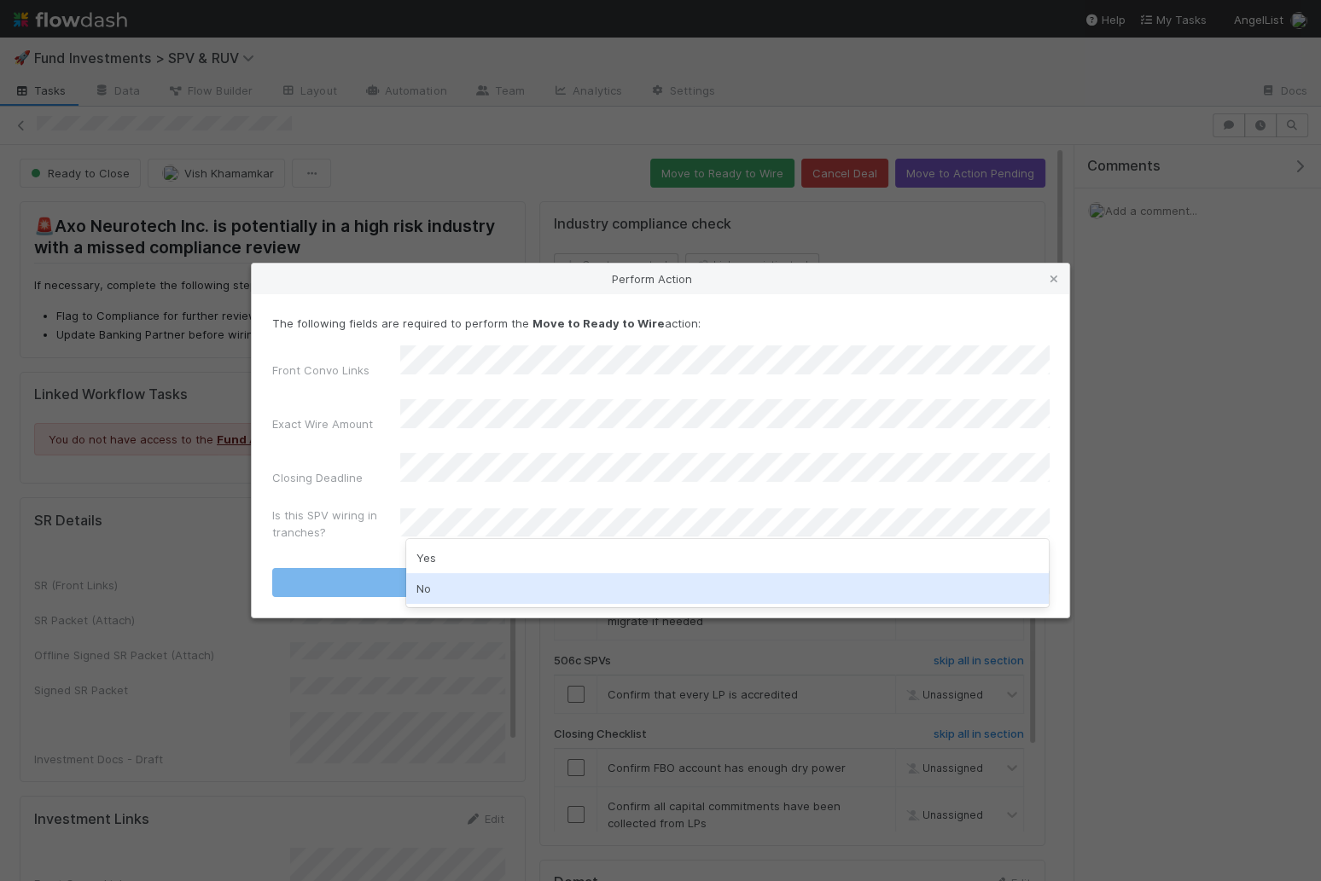
click at [468, 593] on div "No" at bounding box center [727, 588] width 642 height 31
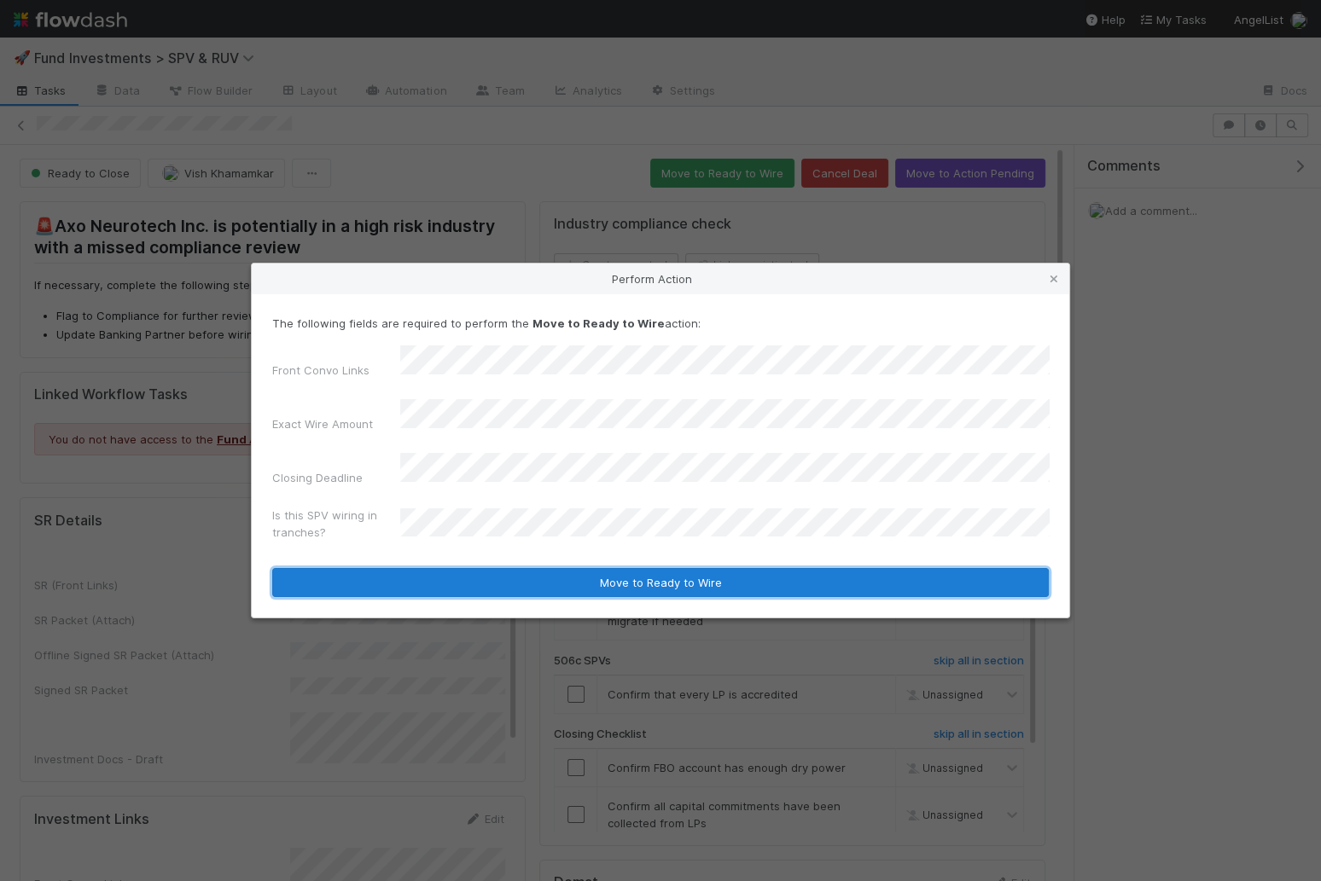
click at [468, 568] on button "Move to Ready to Wire" at bounding box center [660, 582] width 776 height 29
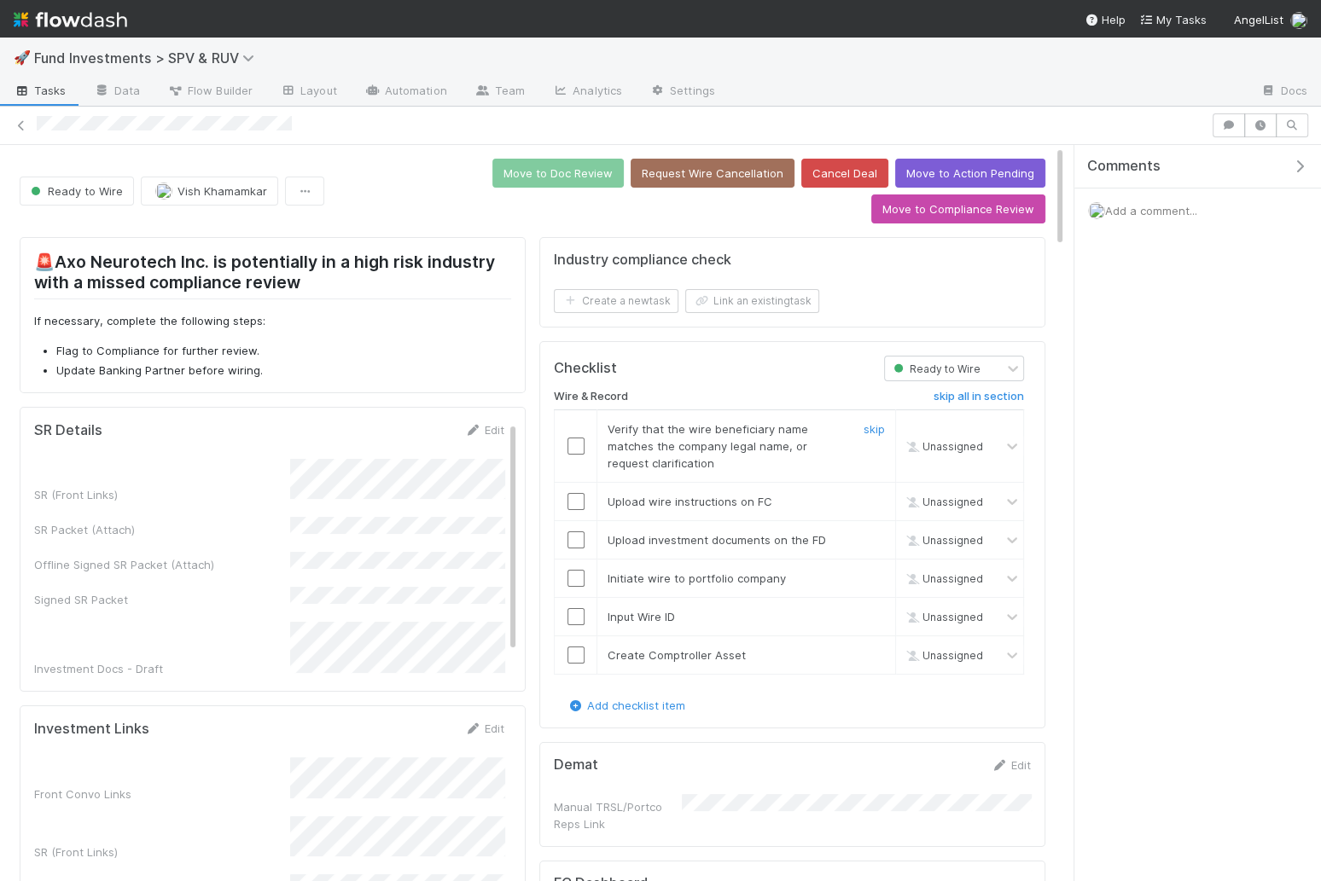
click at [581, 438] on input "checkbox" at bounding box center [575, 446] width 17 height 17
click at [572, 493] on input "checkbox" at bounding box center [575, 501] width 17 height 17
click at [574, 532] on input "checkbox" at bounding box center [575, 540] width 17 height 17
click at [578, 493] on input "checkbox" at bounding box center [575, 501] width 17 height 17
click at [578, 570] on input "checkbox" at bounding box center [575, 578] width 17 height 17
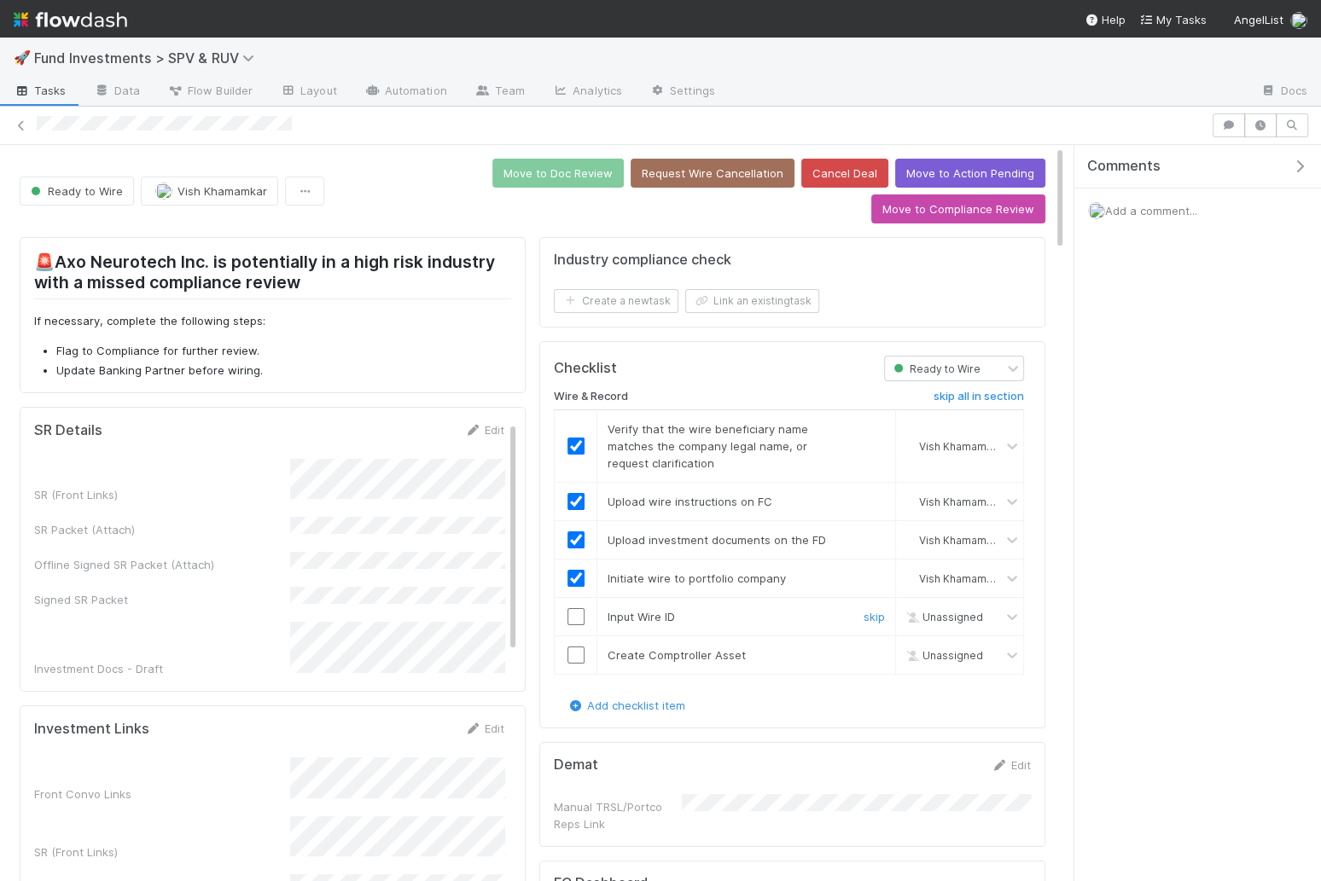
click at [577, 608] on input "checkbox" at bounding box center [575, 616] width 17 height 17
click at [573, 647] on input "checkbox" at bounding box center [575, 655] width 17 height 17
click at [492, 159] on button "Move to Doc Review" at bounding box center [557, 173] width 131 height 29
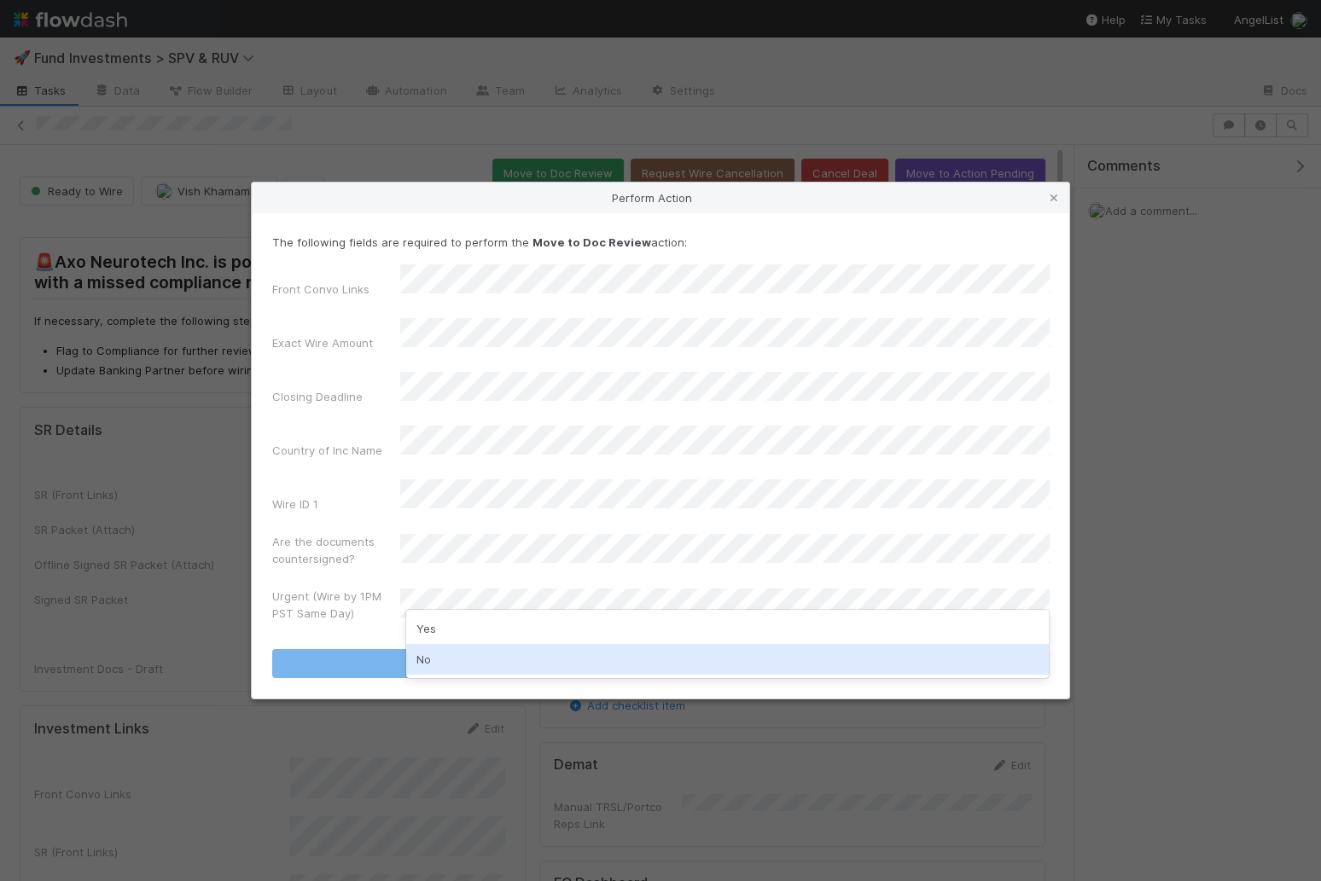
click at [468, 661] on div "No" at bounding box center [727, 659] width 642 height 31
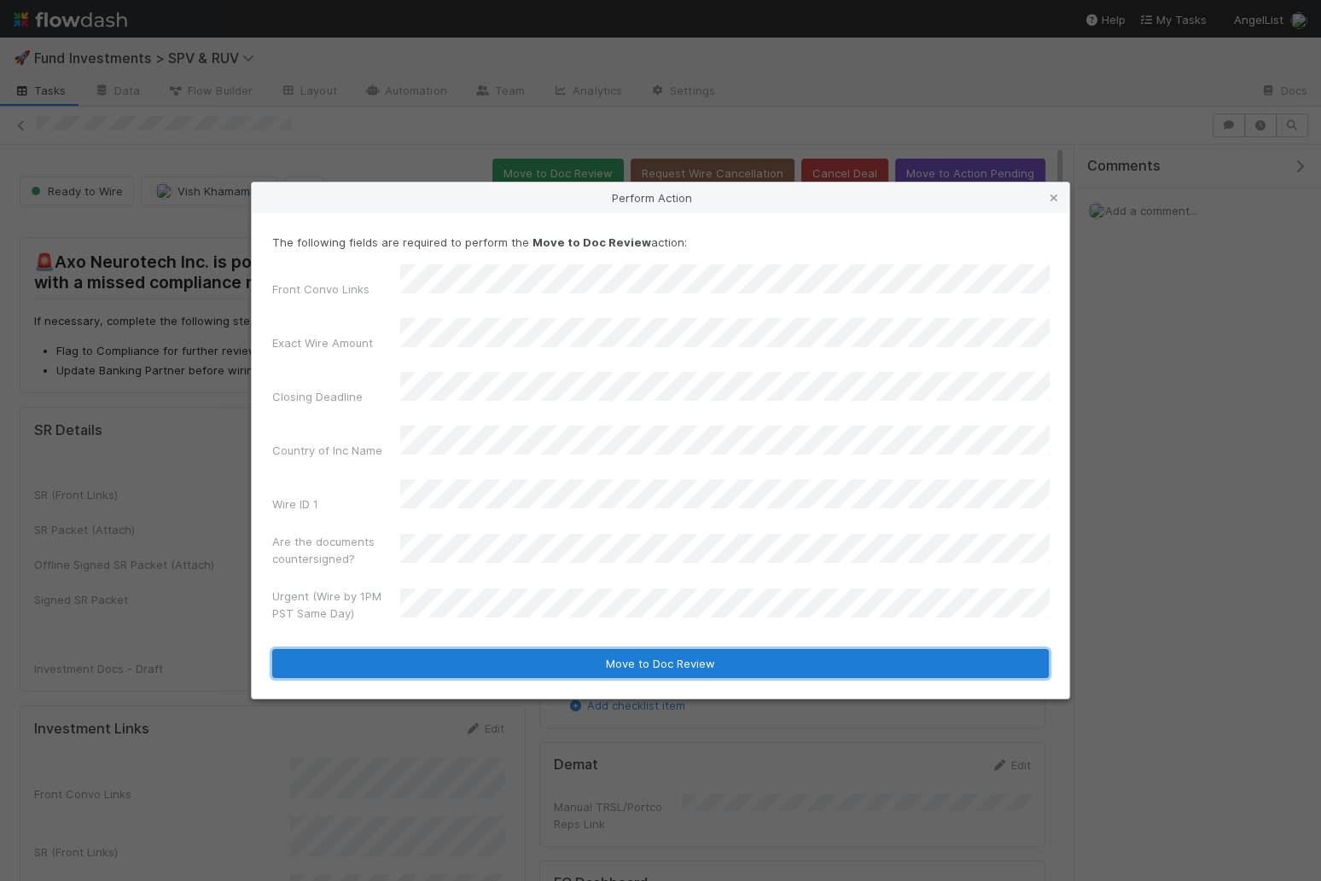
click at [515, 649] on button "Move to Doc Review" at bounding box center [660, 663] width 776 height 29
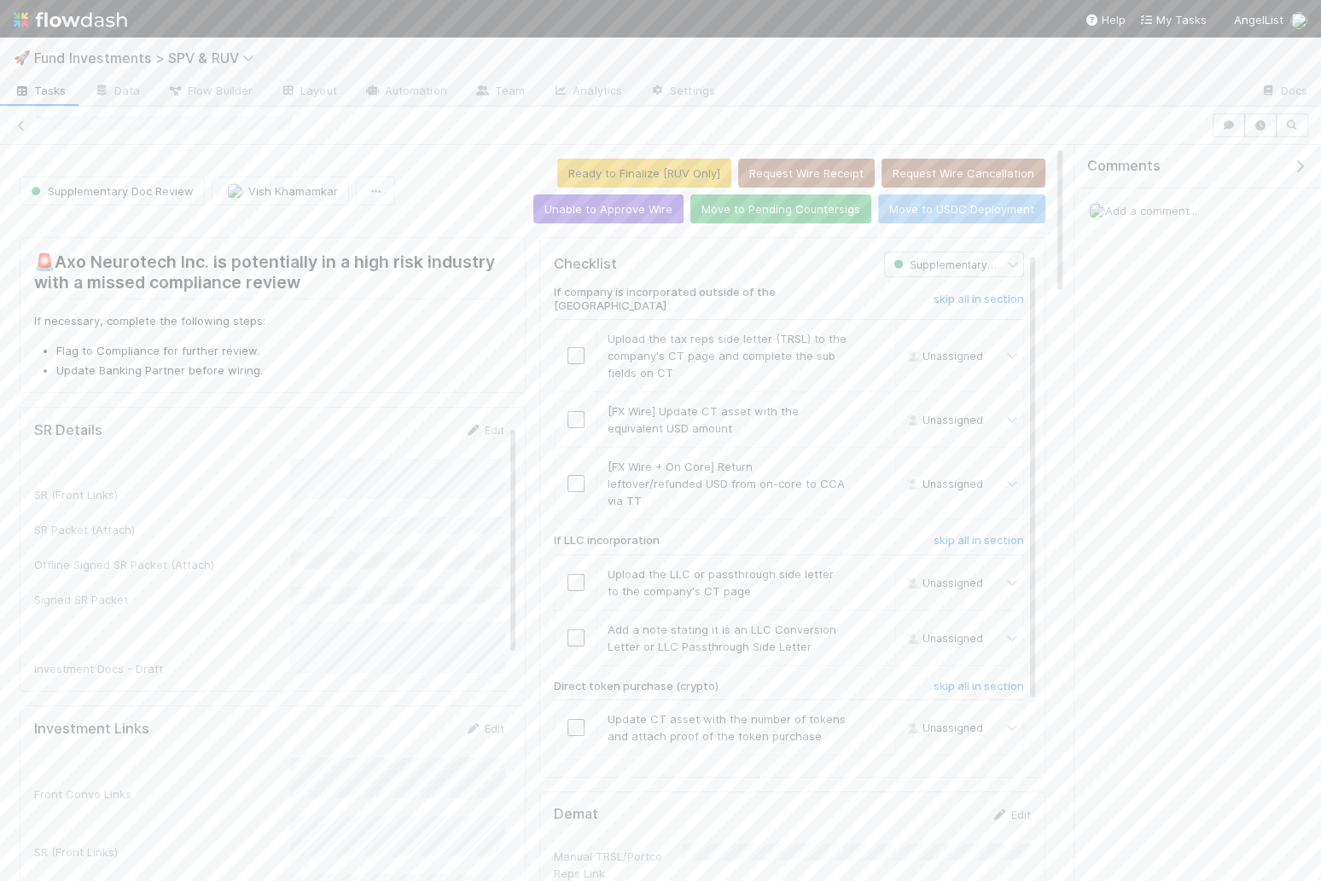
scroll to position [3, 0]
click at [490, 423] on link "Edit" at bounding box center [484, 430] width 40 height 14
click at [415, 434] on button "Save" at bounding box center [413, 435] width 49 height 29
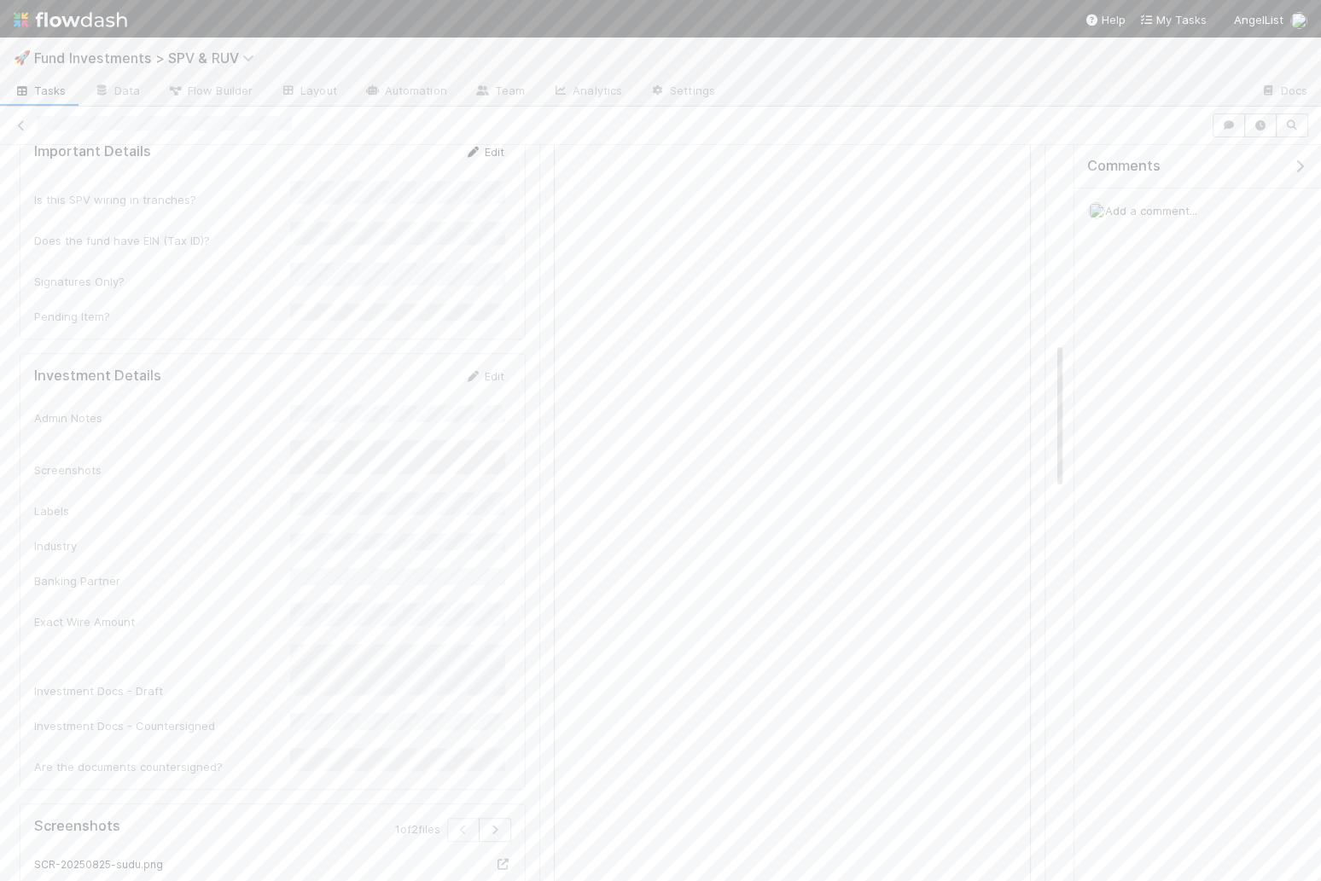
scroll to position [984, 0]
click at [480, 313] on link "Edit" at bounding box center [484, 320] width 40 height 14
click at [407, 311] on button "Save" at bounding box center [413, 325] width 49 height 29
